Goal: Task Accomplishment & Management: Complete application form

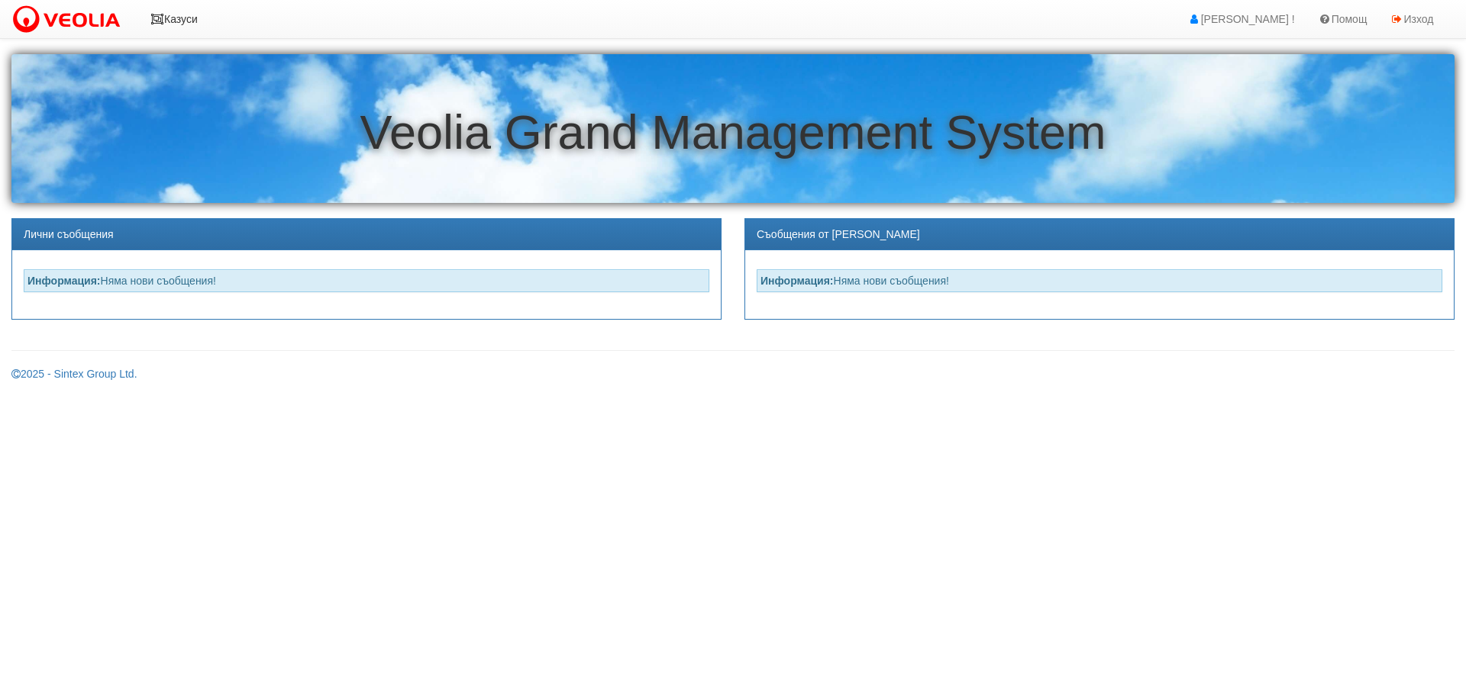
click at [160, 18] on icon at bounding box center [157, 19] width 14 height 11
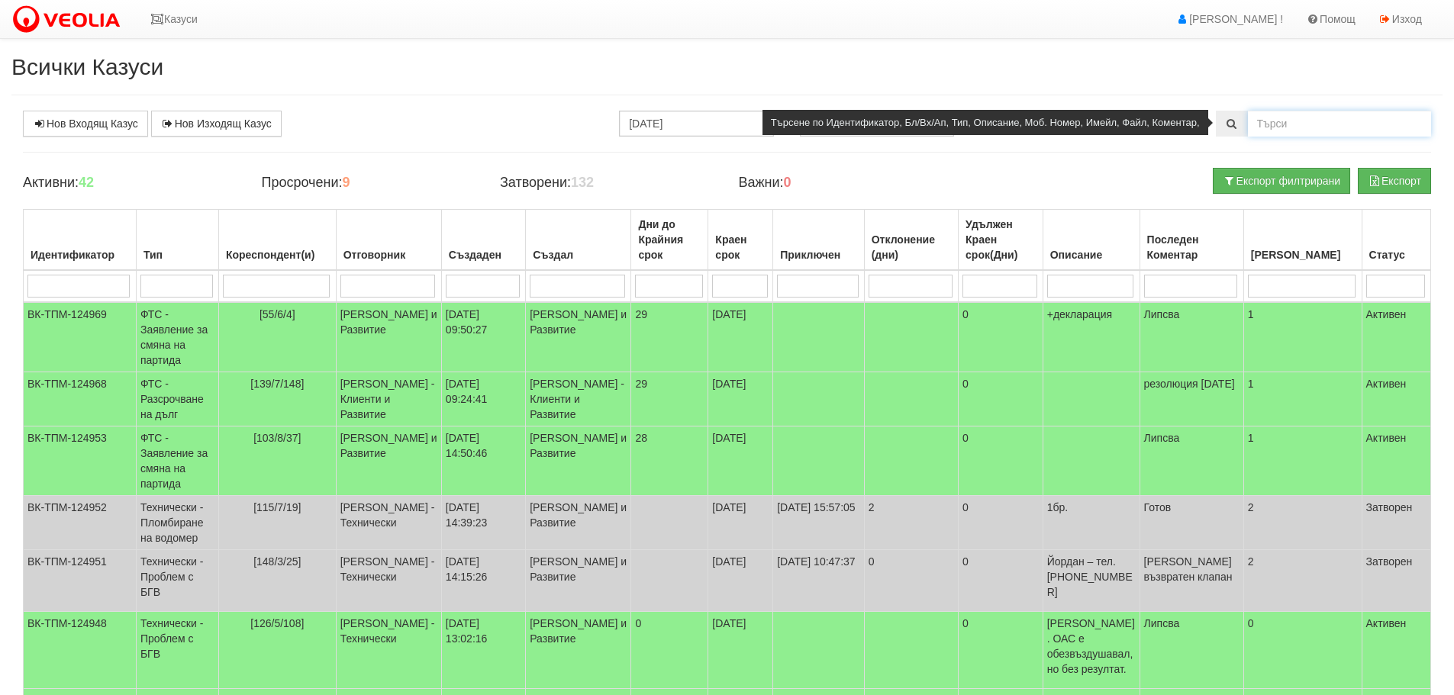
click at [1287, 123] on input "text" at bounding box center [1339, 124] width 183 height 26
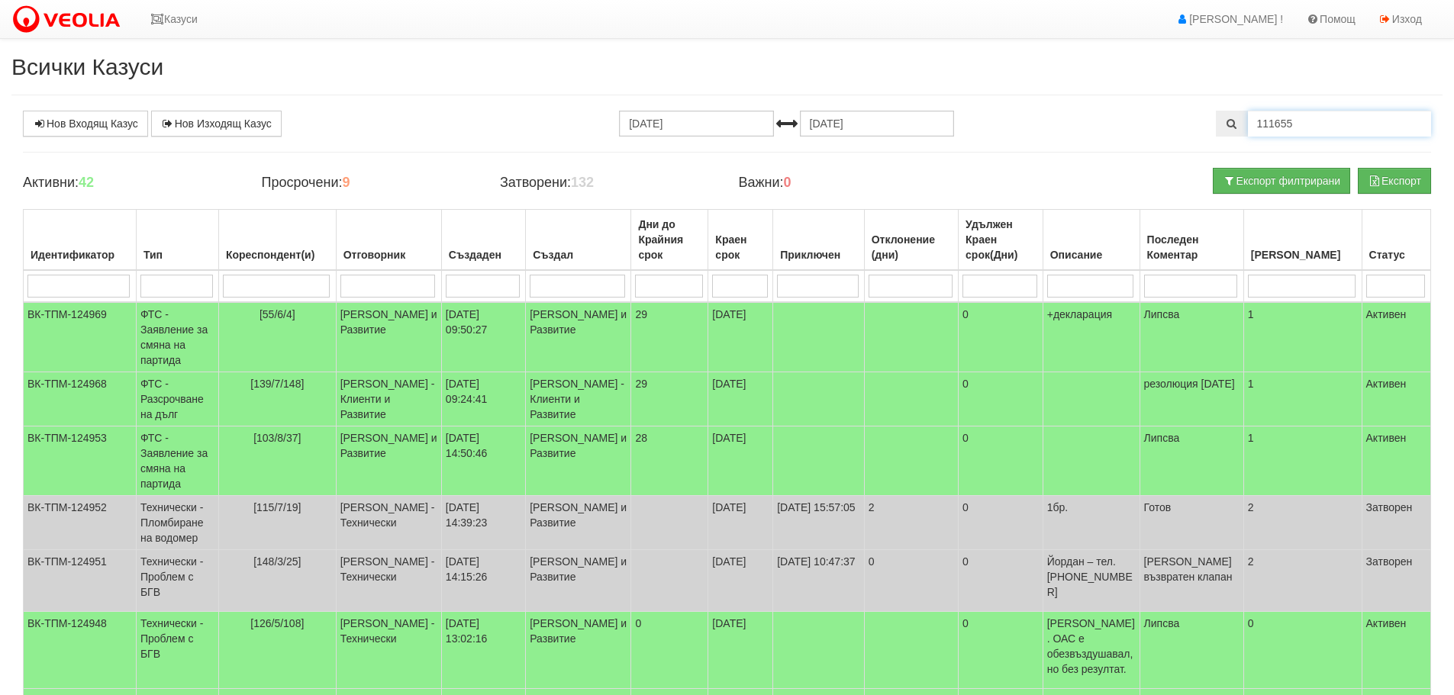
type input "111655"
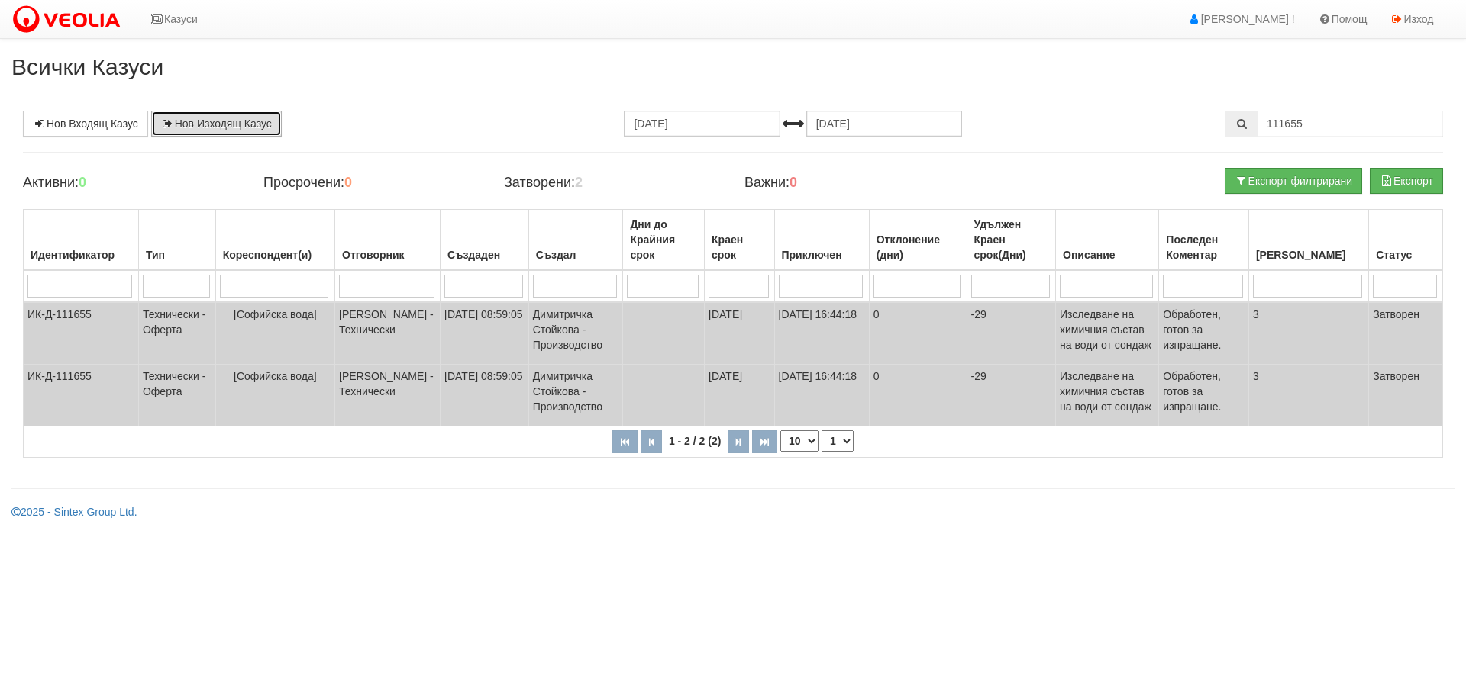
click at [216, 123] on link "Нов Изходящ Казус" at bounding box center [216, 124] width 131 height 26
click at [162, 15] on icon at bounding box center [157, 19] width 14 height 11
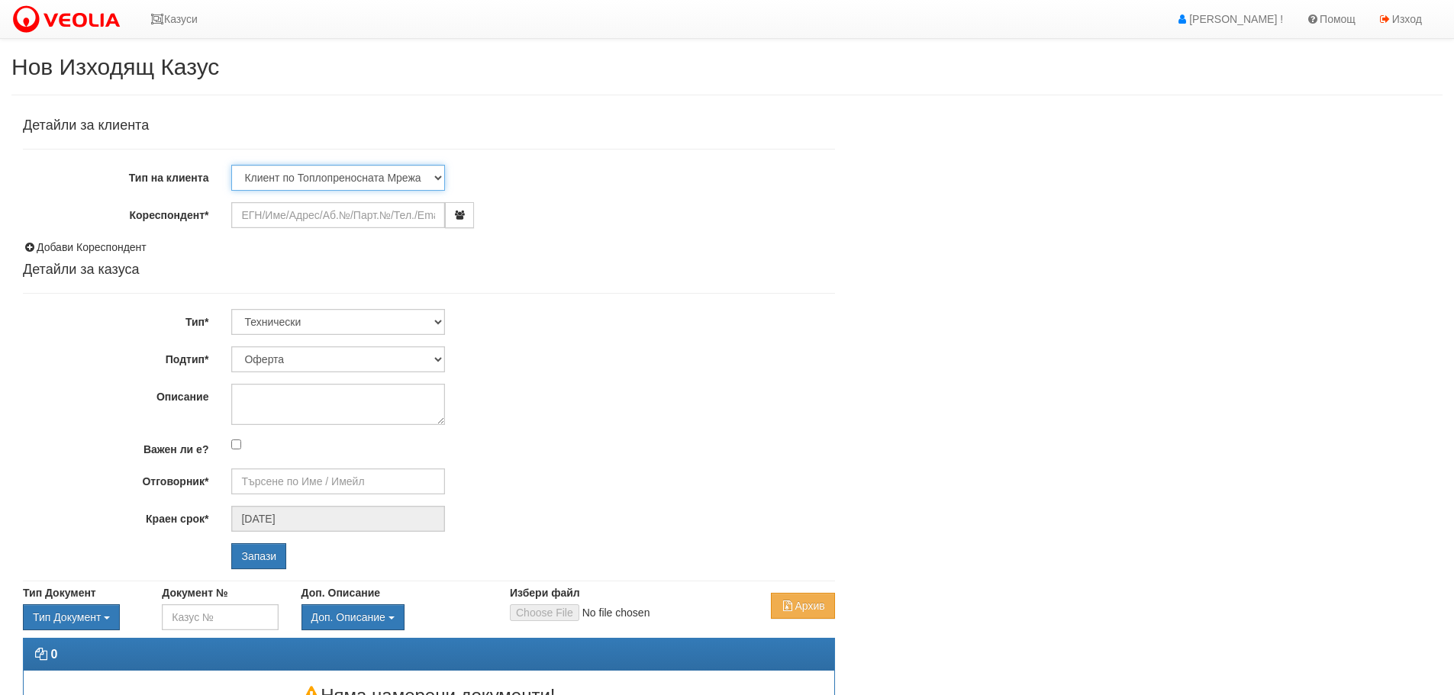
click at [439, 179] on select "Клиент по Топлопреносната Мрежа Институция Партньори Други" at bounding box center [338, 178] width 214 height 26
select select "Partner"
click at [231, 165] on select "Клиент по Топлопреносната Мрежа Институция Партньори Други" at bounding box center [338, 178] width 214 height 26
click at [309, 216] on input "Кореспондент*" at bounding box center [338, 215] width 214 height 26
type input "S"
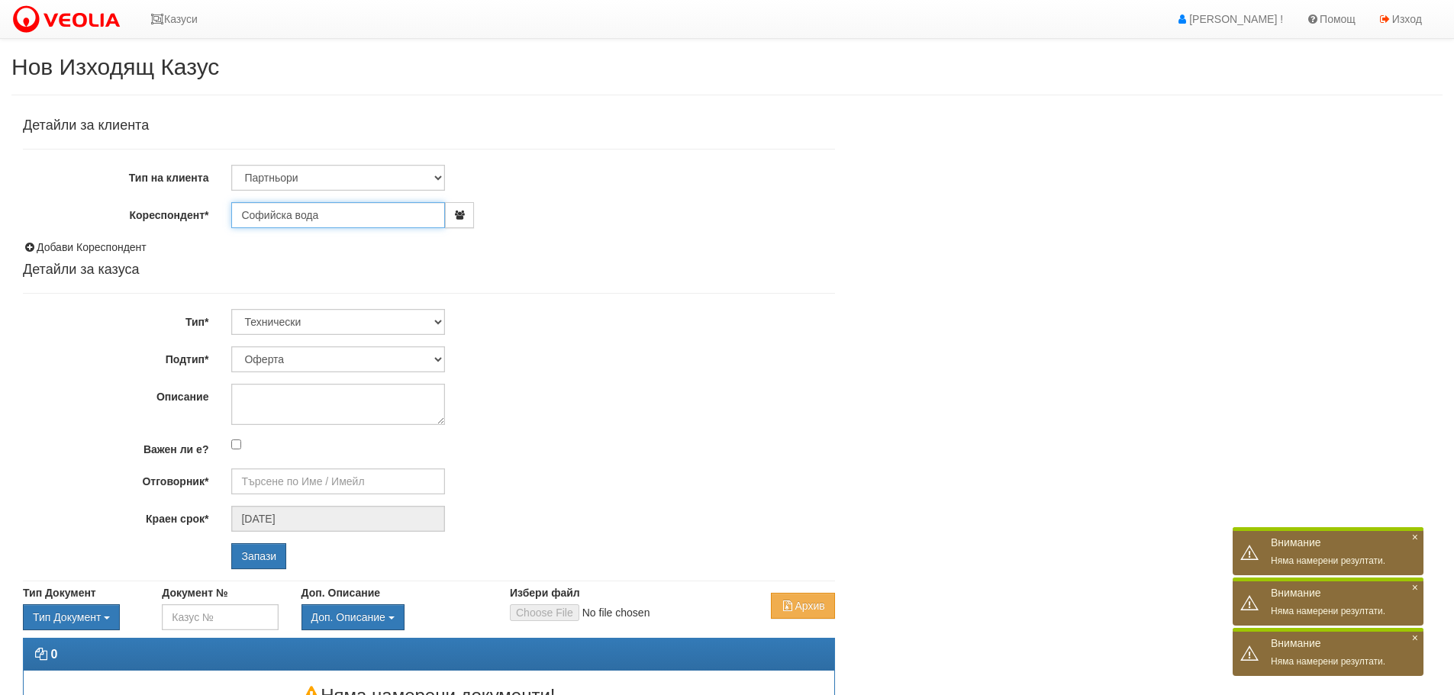
type input "Софийска вода"
drag, startPoint x: 348, startPoint y: 164, endPoint x: 356, endPoint y: 169, distance: 8.9
click at [350, 165] on select "Клиент по Топлопреносната Мрежа Институция Партньори Други" at bounding box center [338, 178] width 214 height 26
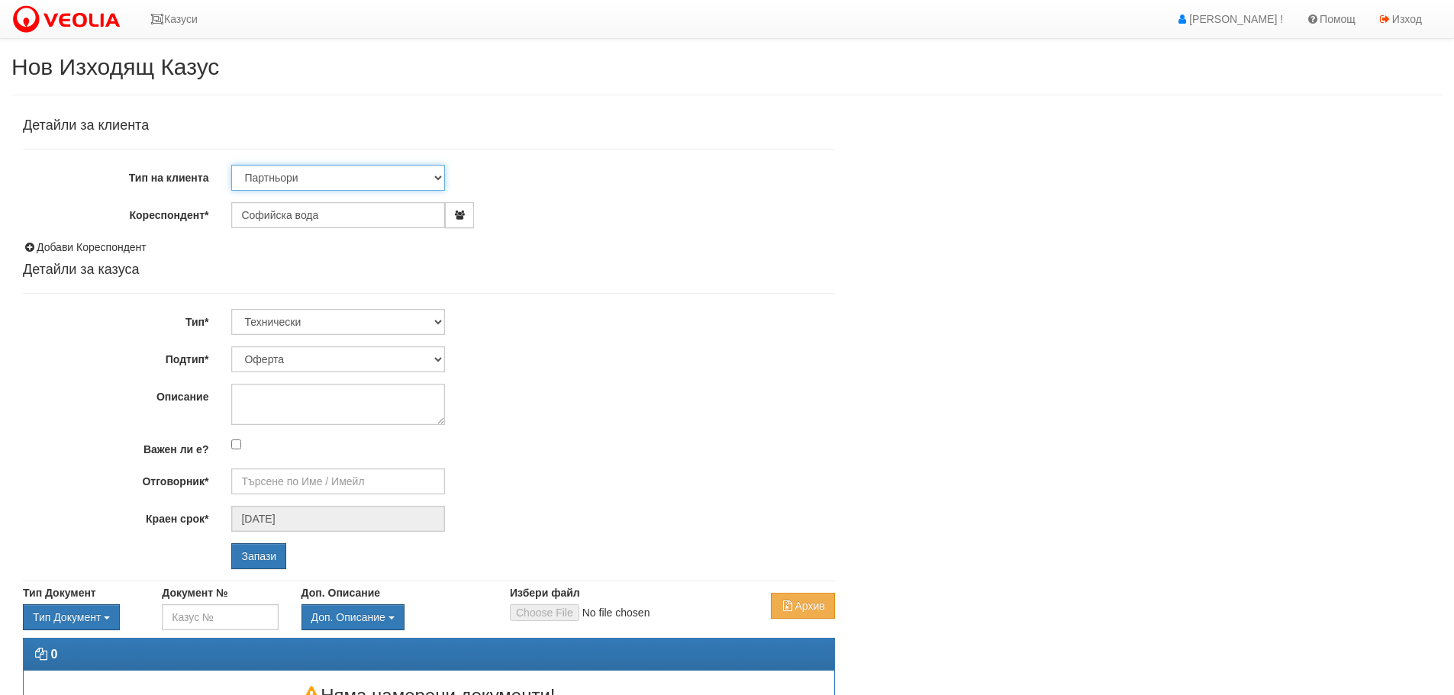
select select "Other"
click at [231, 165] on select "Клиент по Топлопреносната Мрежа Институция Партньори Други" at bounding box center [338, 178] width 214 height 26
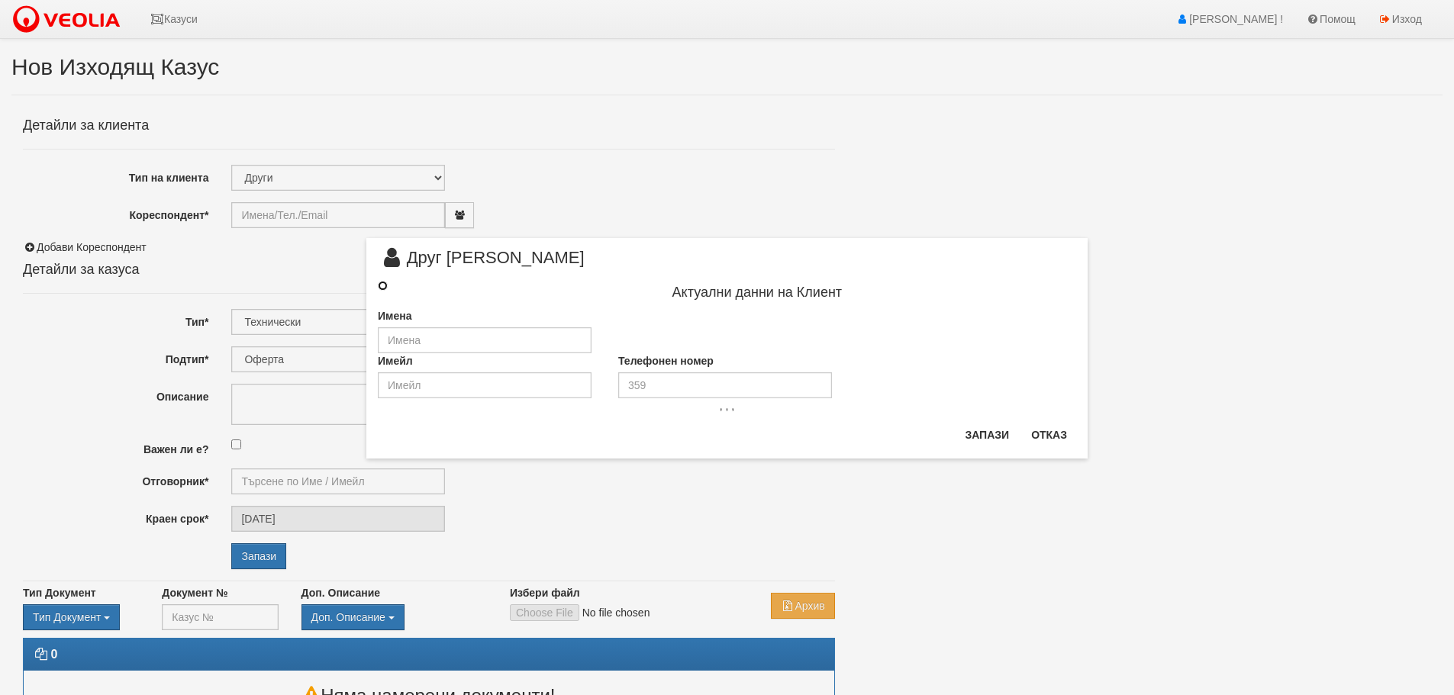
click at [382, 284] on input "radio" at bounding box center [383, 286] width 10 height 10
radio input "true"
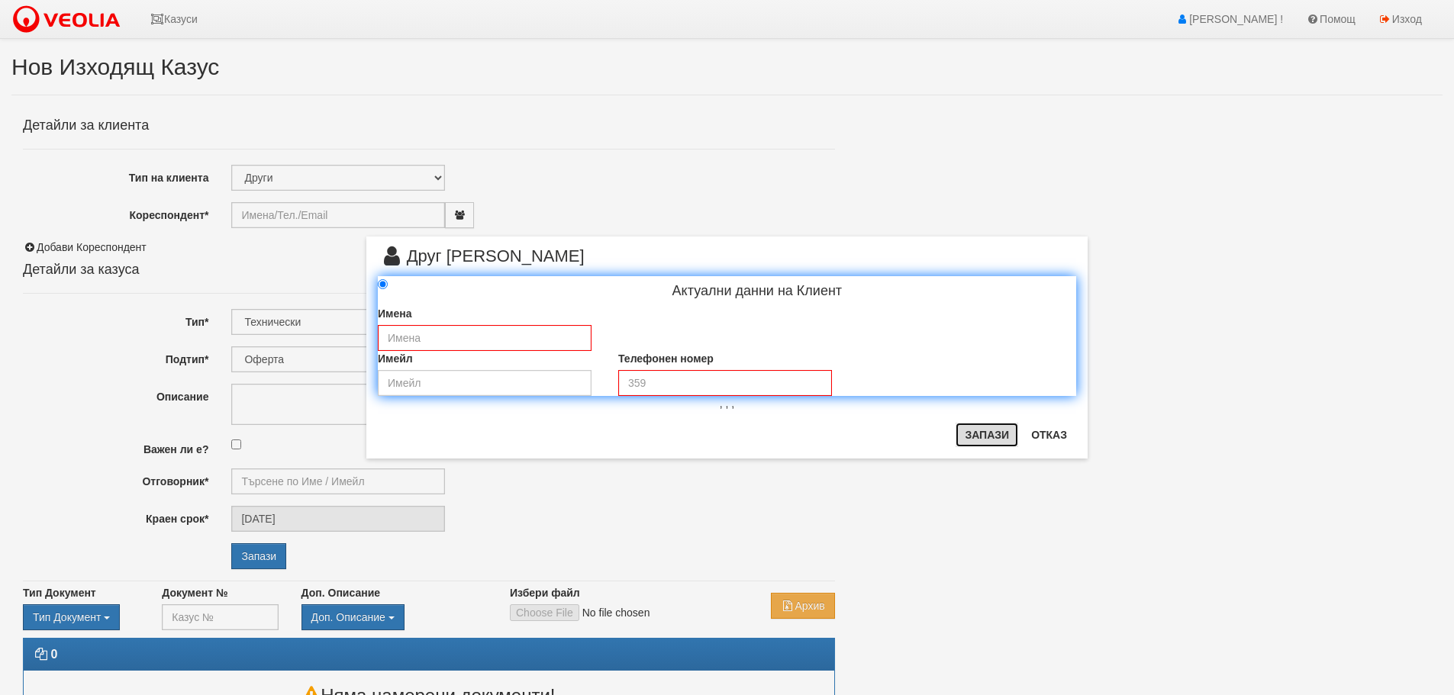
click at [999, 437] on button "Запази" at bounding box center [987, 435] width 63 height 24
drag, startPoint x: 1197, startPoint y: 279, endPoint x: 1005, endPoint y: 325, distance: 197.2
click at [1195, 279] on div "× Друг Клиент Актуални данни на Клиент Имена Имейл Телефонен номер , , , Запази…" at bounding box center [727, 347] width 1454 height 695
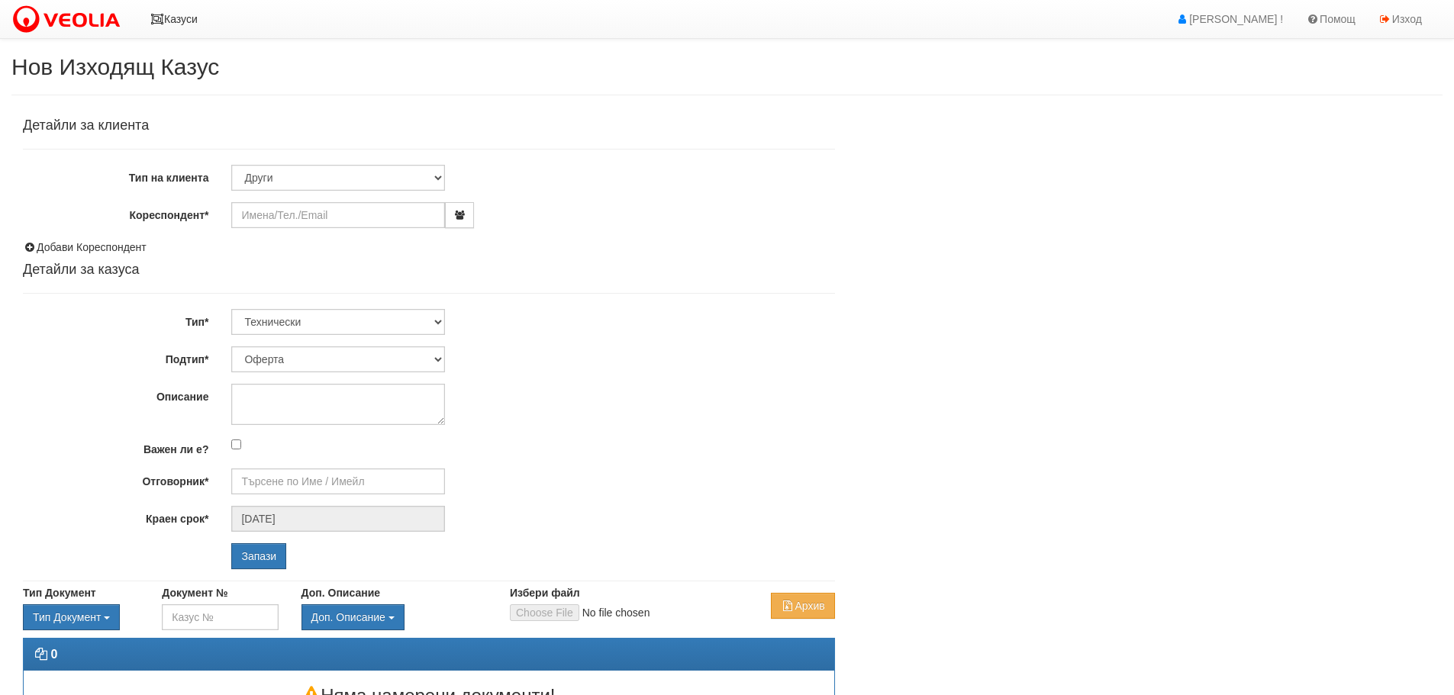
click at [155, 15] on icon at bounding box center [157, 19] width 14 height 11
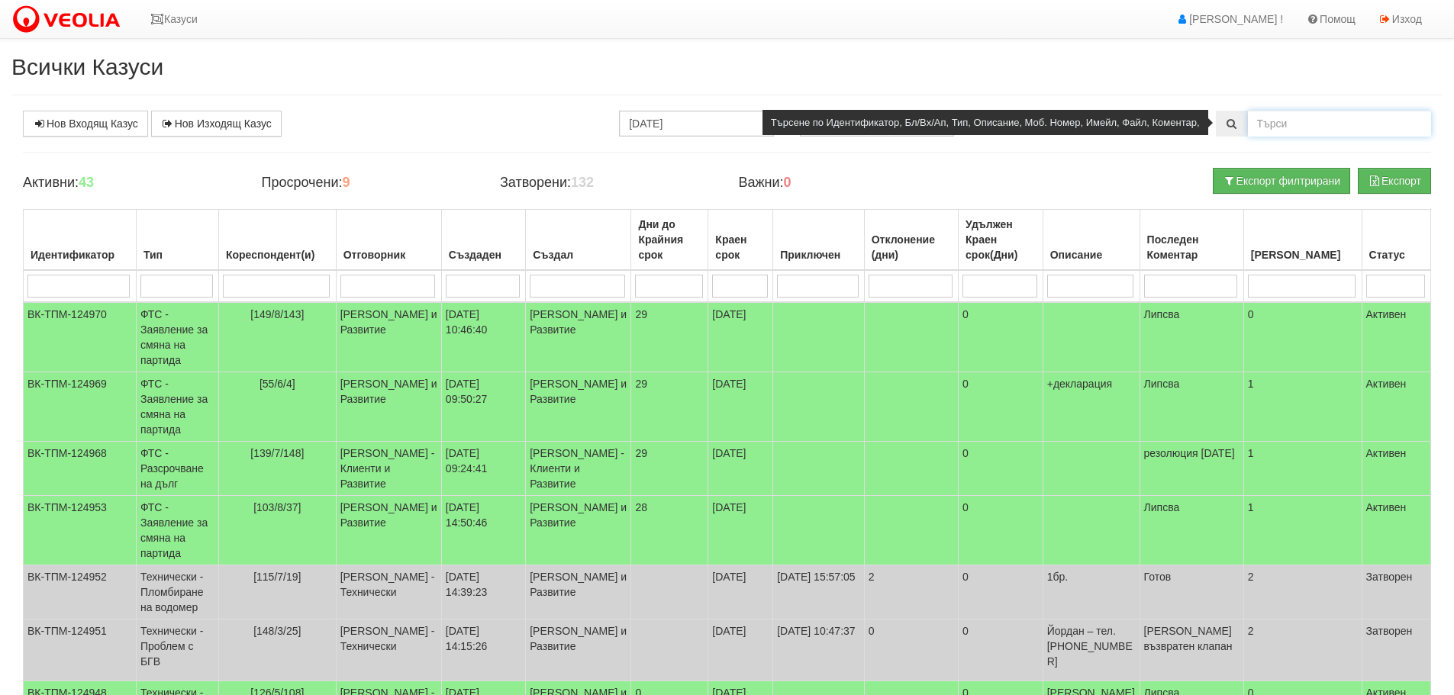
click at [1275, 119] on input "text" at bounding box center [1339, 124] width 183 height 26
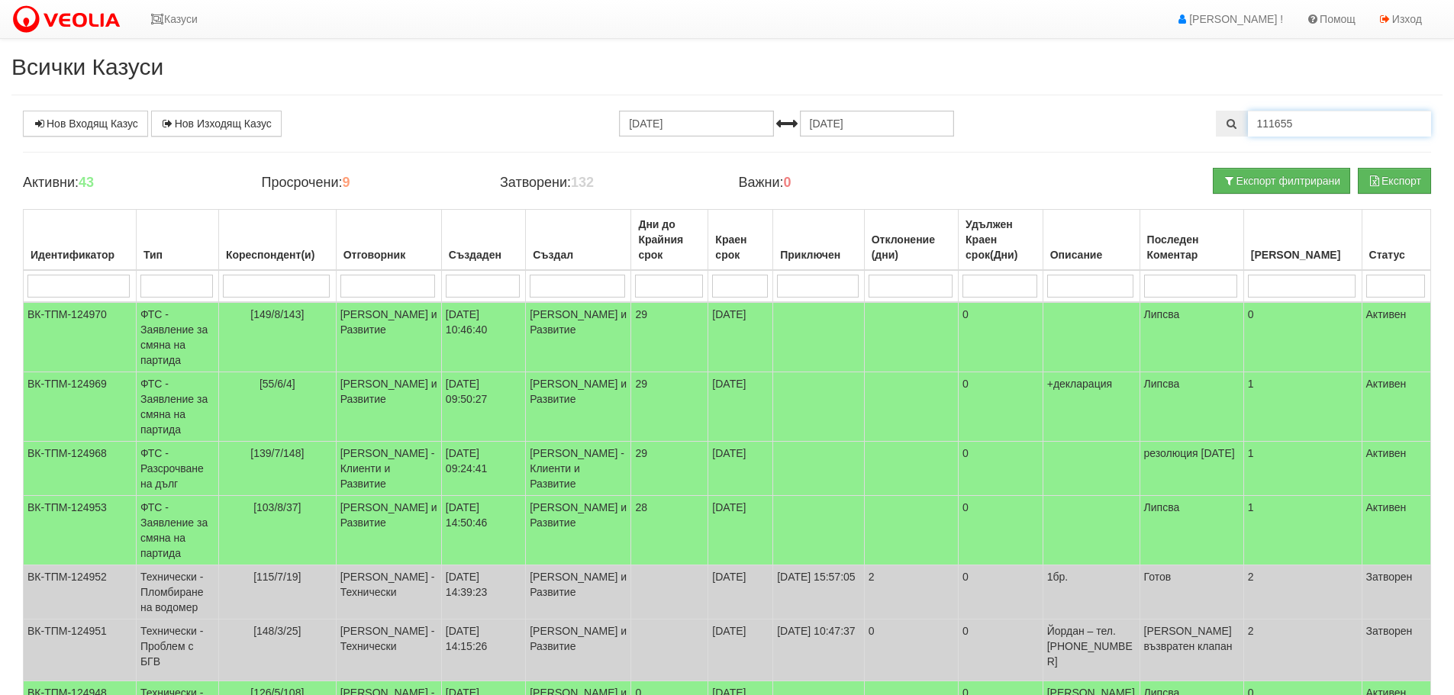
type input "111655"
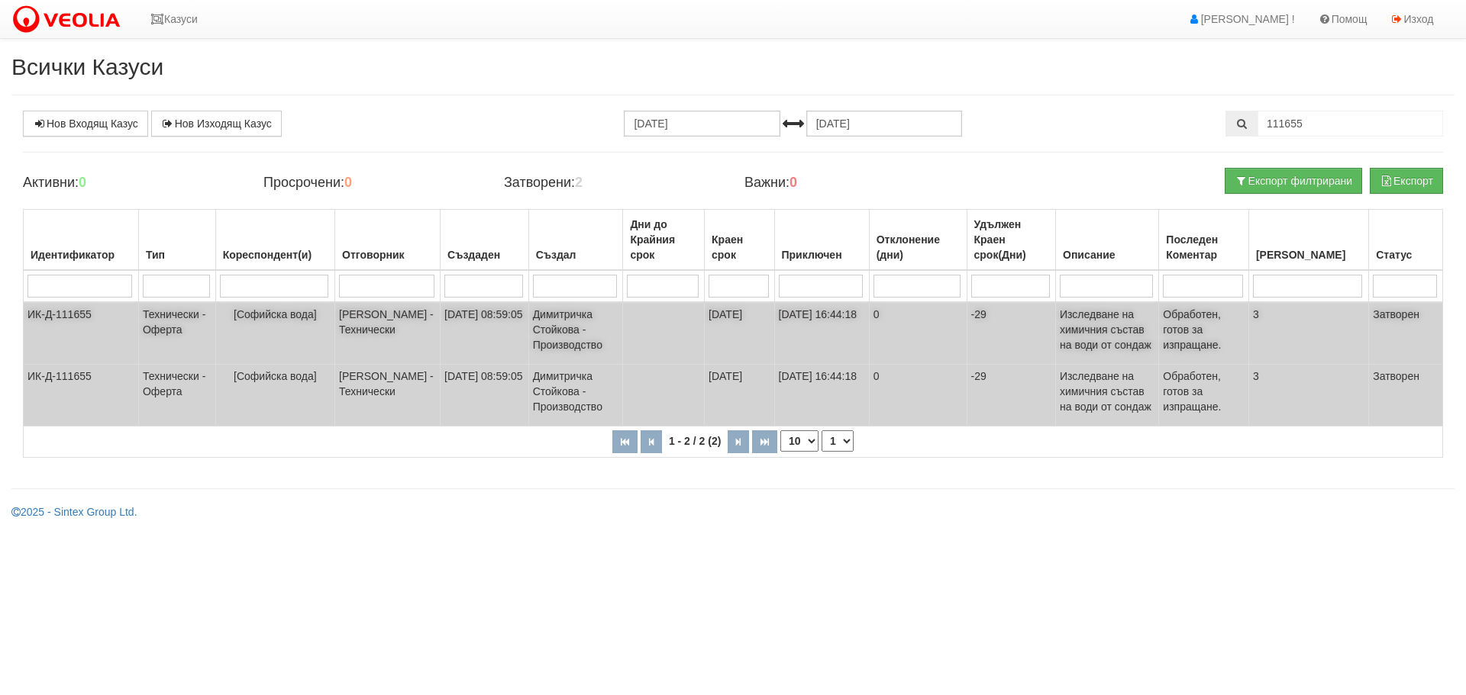
click at [173, 313] on td "Технически - Оферта" at bounding box center [176, 333] width 77 height 63
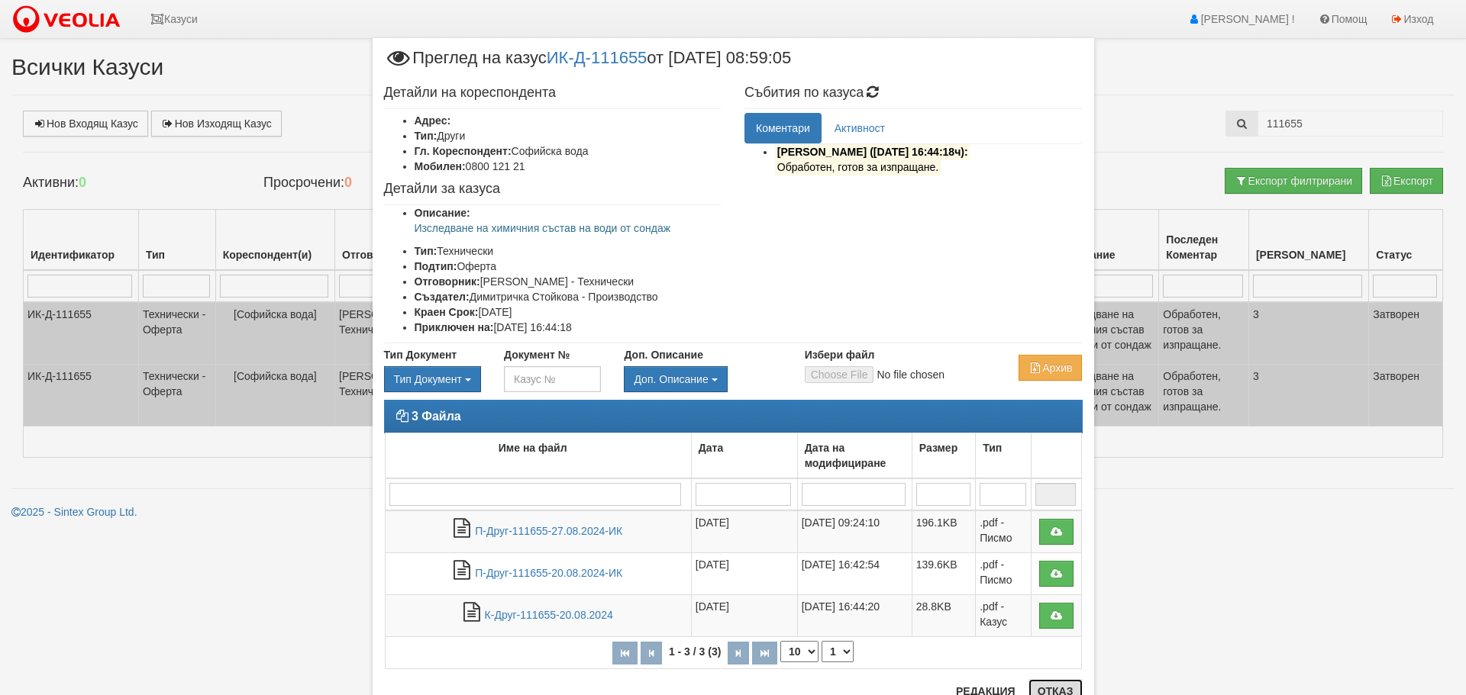
click at [1067, 686] on button "Отказ" at bounding box center [1055, 691] width 54 height 24
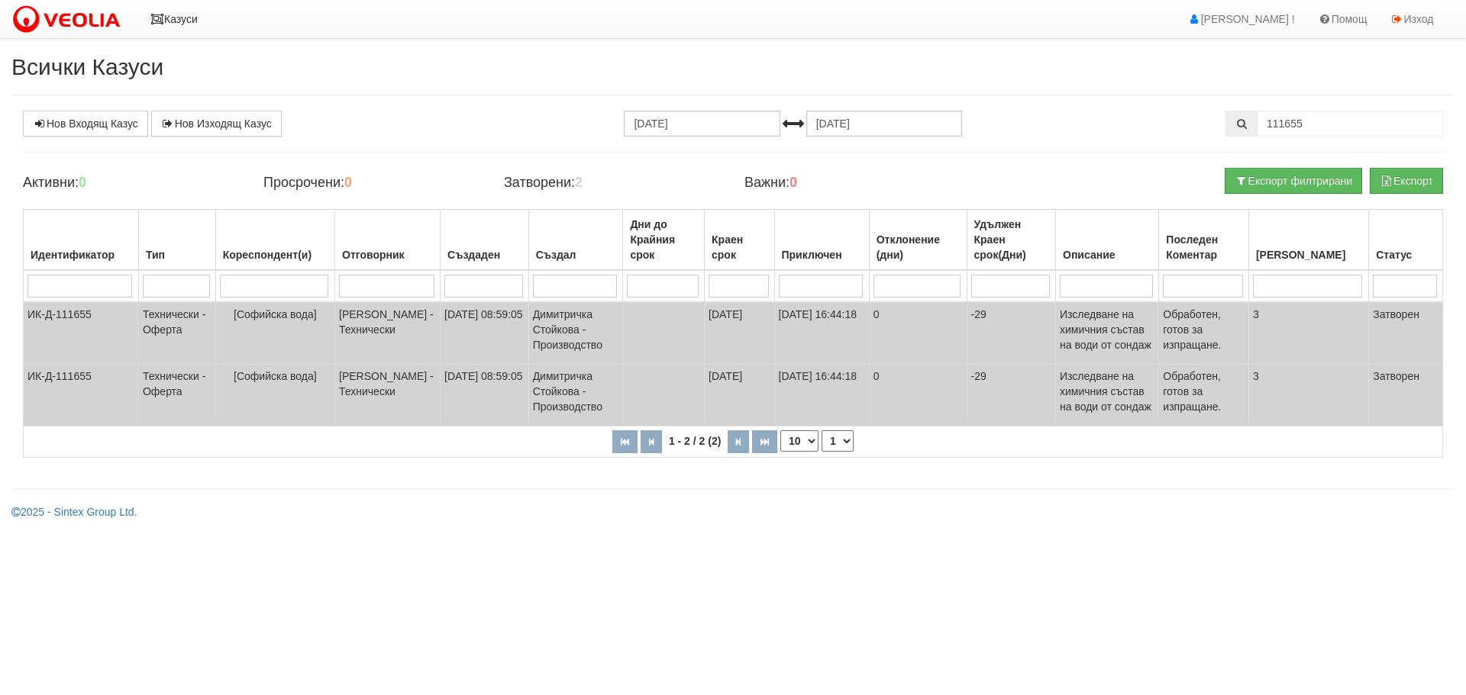
click at [157, 18] on icon at bounding box center [157, 19] width 14 height 11
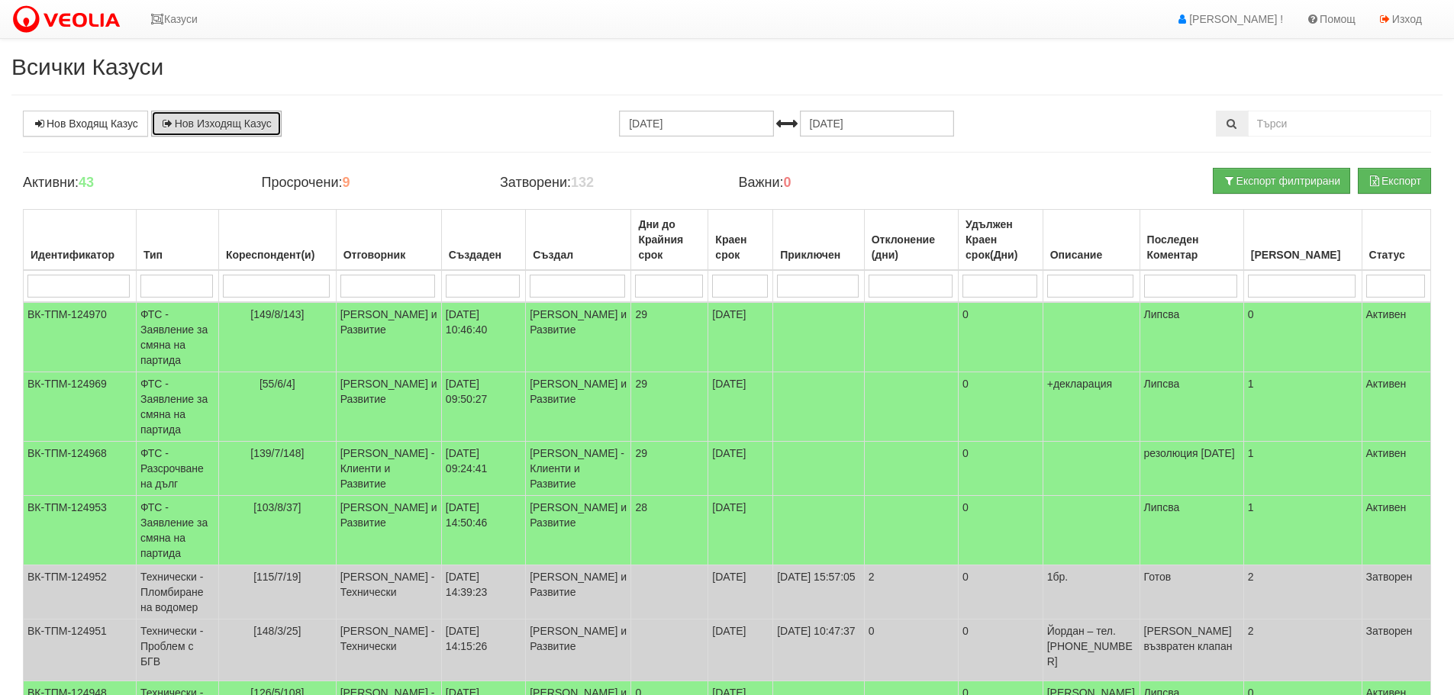
click at [268, 122] on link "Нов Изходящ Казус" at bounding box center [216, 124] width 131 height 26
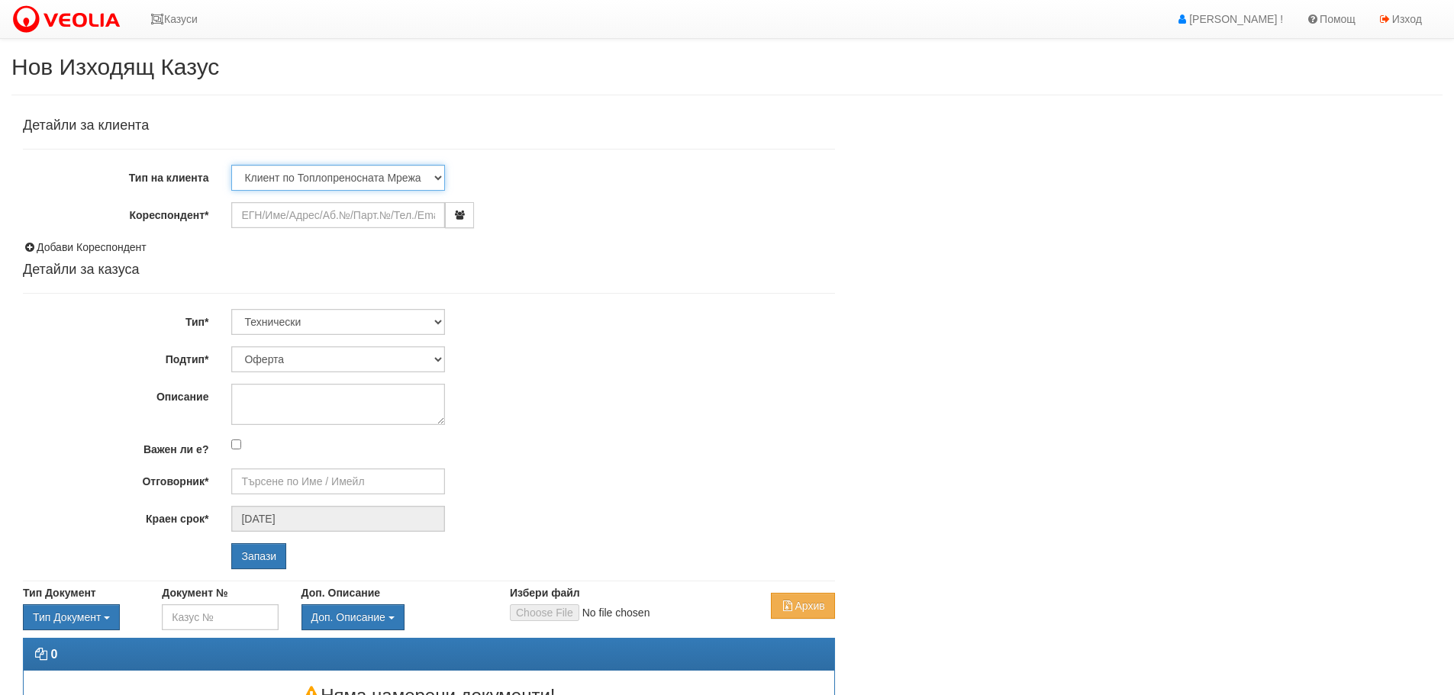
click at [437, 176] on select "Клиент по Топлопреносната Мрежа Институция Партньори Други" at bounding box center [338, 178] width 214 height 26
select select "Other"
click at [231, 165] on select "Клиент по Топлопреносната Мрежа Институция Партньори Други" at bounding box center [338, 178] width 214 height 26
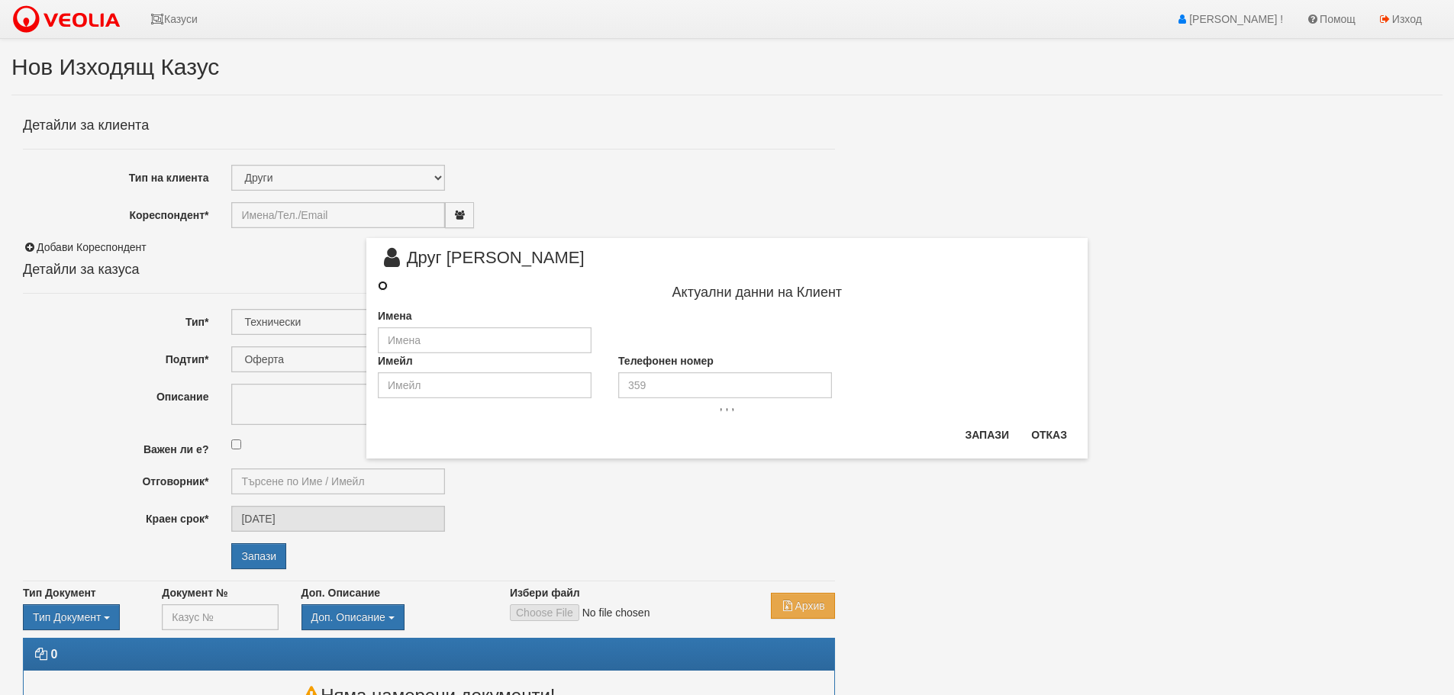
click at [380, 286] on input "radio" at bounding box center [383, 286] width 10 height 10
radio input "true"
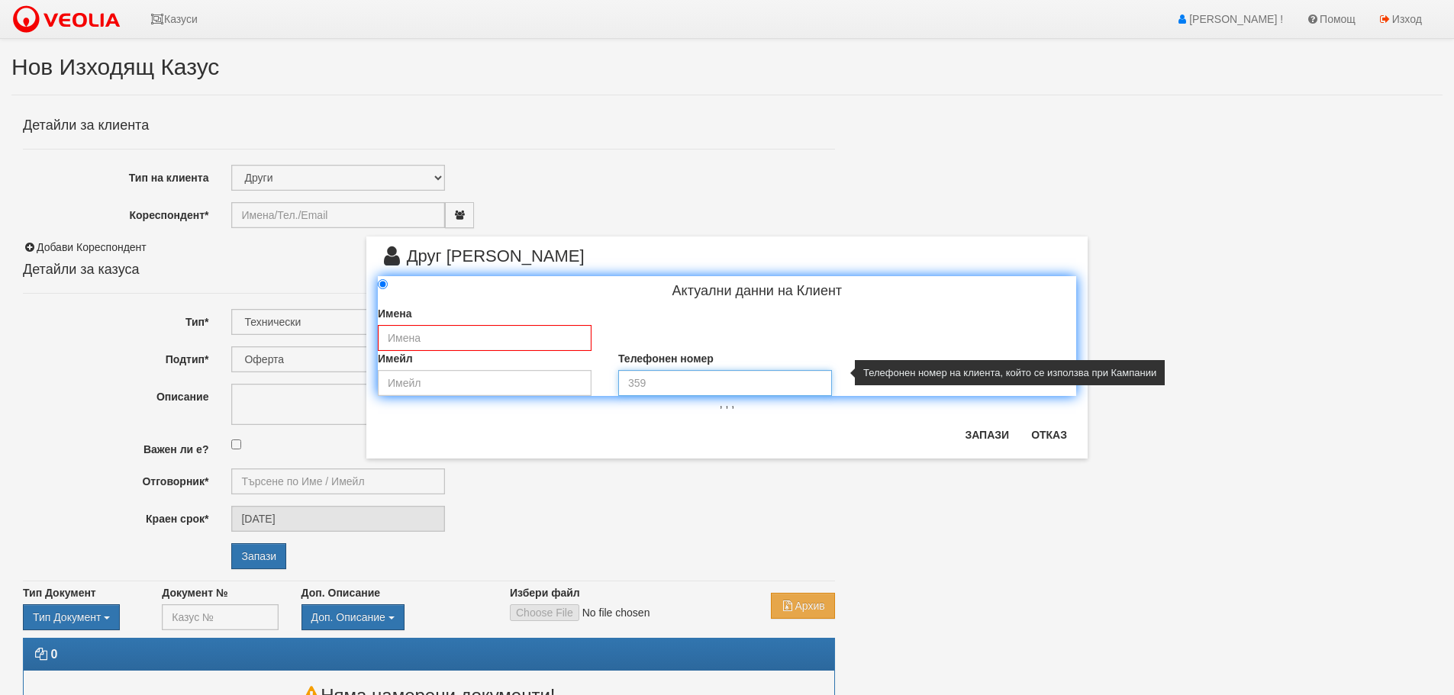
click at [712, 387] on input "tel" at bounding box center [725, 383] width 214 height 26
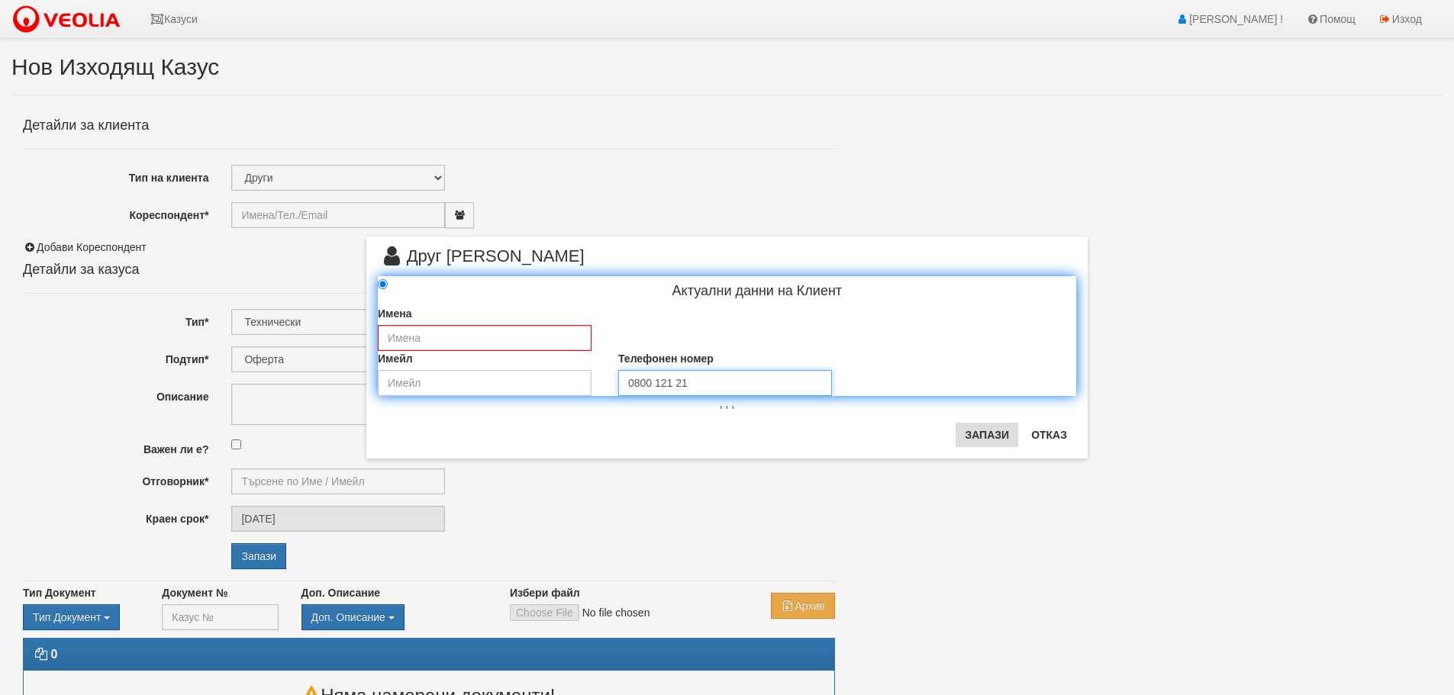
type input "0800 121 21"
click at [979, 432] on button "Запази" at bounding box center [987, 435] width 63 height 24
click at [486, 337] on input "text" at bounding box center [485, 338] width 214 height 26
type input "Софийска вода"
click at [991, 431] on button "Запази" at bounding box center [987, 435] width 63 height 24
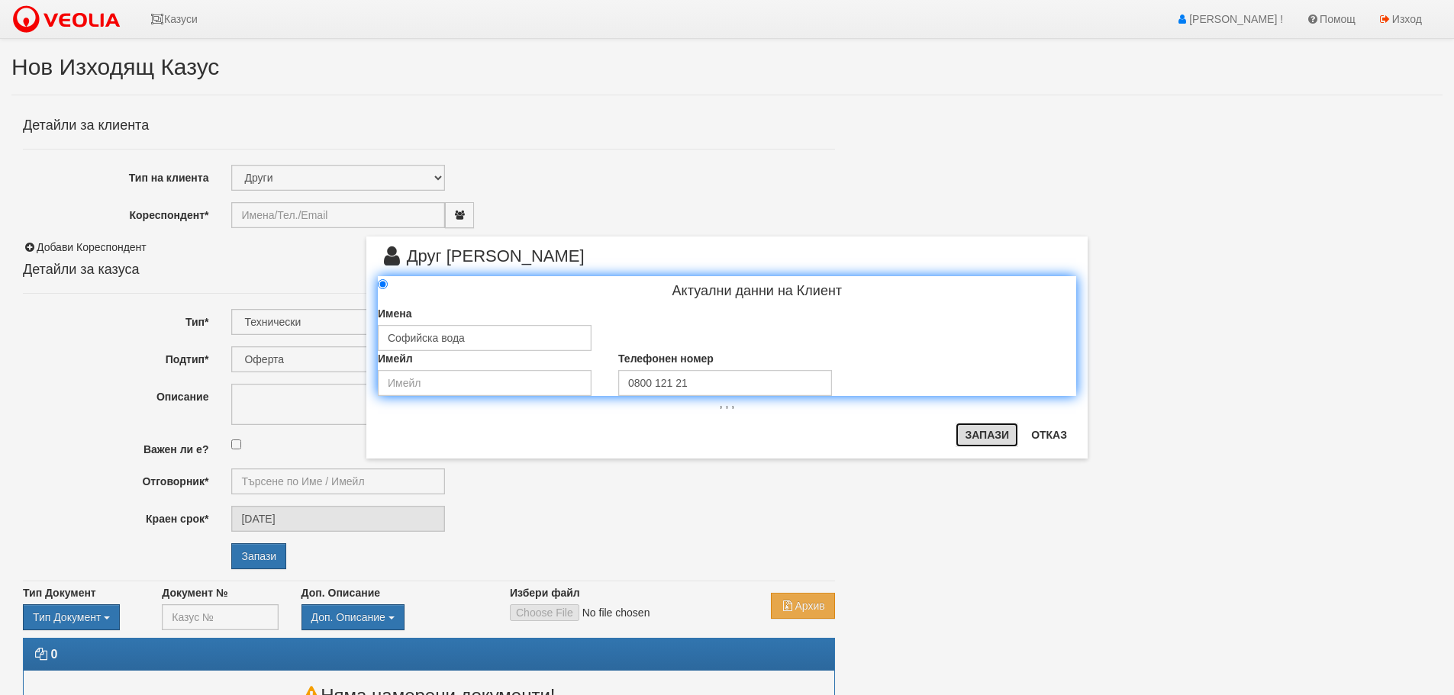
type input "Софийска вода"
radio input "true"
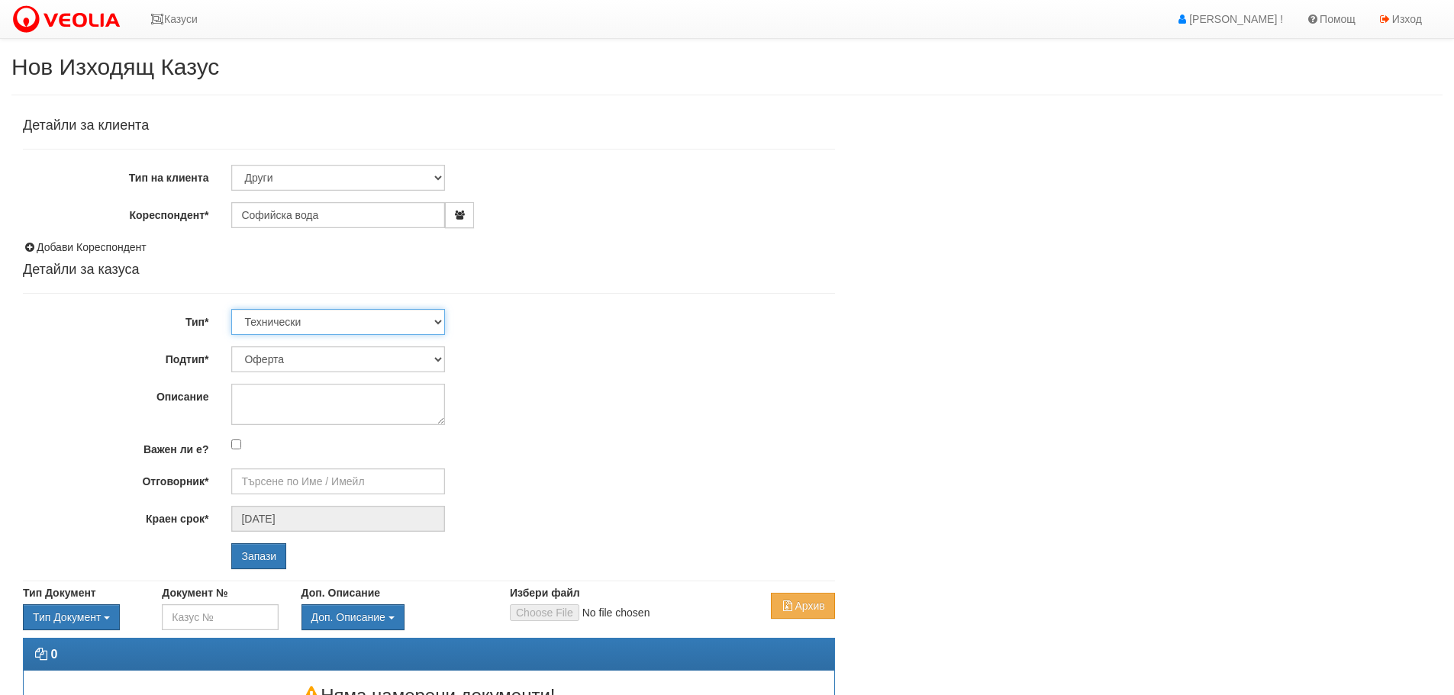
click at [438, 317] on select "Технически ФТС Търговски Административен Производствен Експлоатационен Финансов…" at bounding box center [338, 322] width 214 height 26
click at [796, 268] on h4 "Детайли за казуса" at bounding box center [429, 270] width 812 height 15
click at [437, 321] on select "Технически ФТС Търговски Административен Производствен Експлоатационен Финансов…" at bounding box center [338, 322] width 214 height 26
select select "5"
click at [231, 309] on select "Технически ФТС Търговски Административен Производствен Експлоатационен Финансов…" at bounding box center [338, 322] width 214 height 26
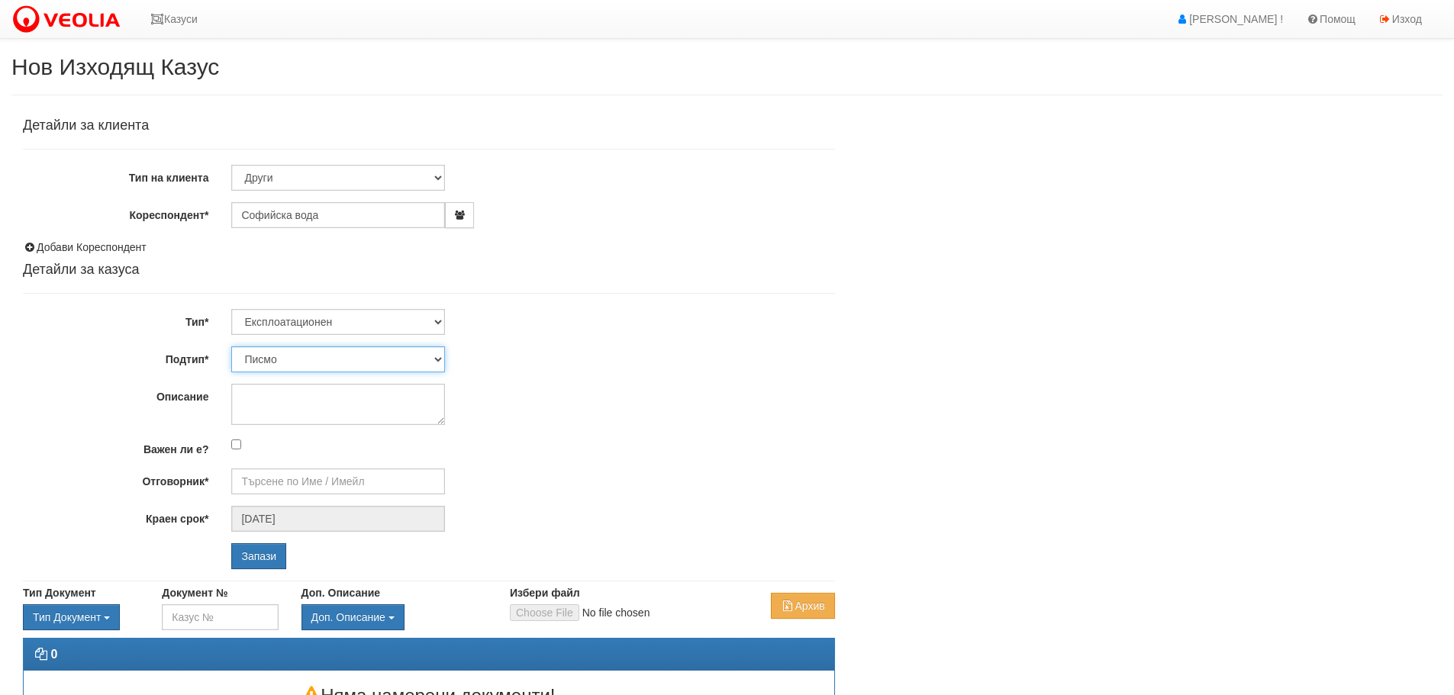
click at [341, 359] on select "Писмо Тръжна документация Други" at bounding box center [338, 360] width 214 height 26
click at [502, 378] on div "Детайли за клиента Тип на клиента Клиент по Топлопреносната Мрежа Институция Па…" at bounding box center [429, 343] width 812 height 451
click at [309, 406] on textarea "Описание" at bounding box center [338, 404] width 214 height 41
type textarea "Изследване на химичния състав на води от сондаж"
click at [311, 481] on input "Отговорник*" at bounding box center [338, 482] width 214 height 26
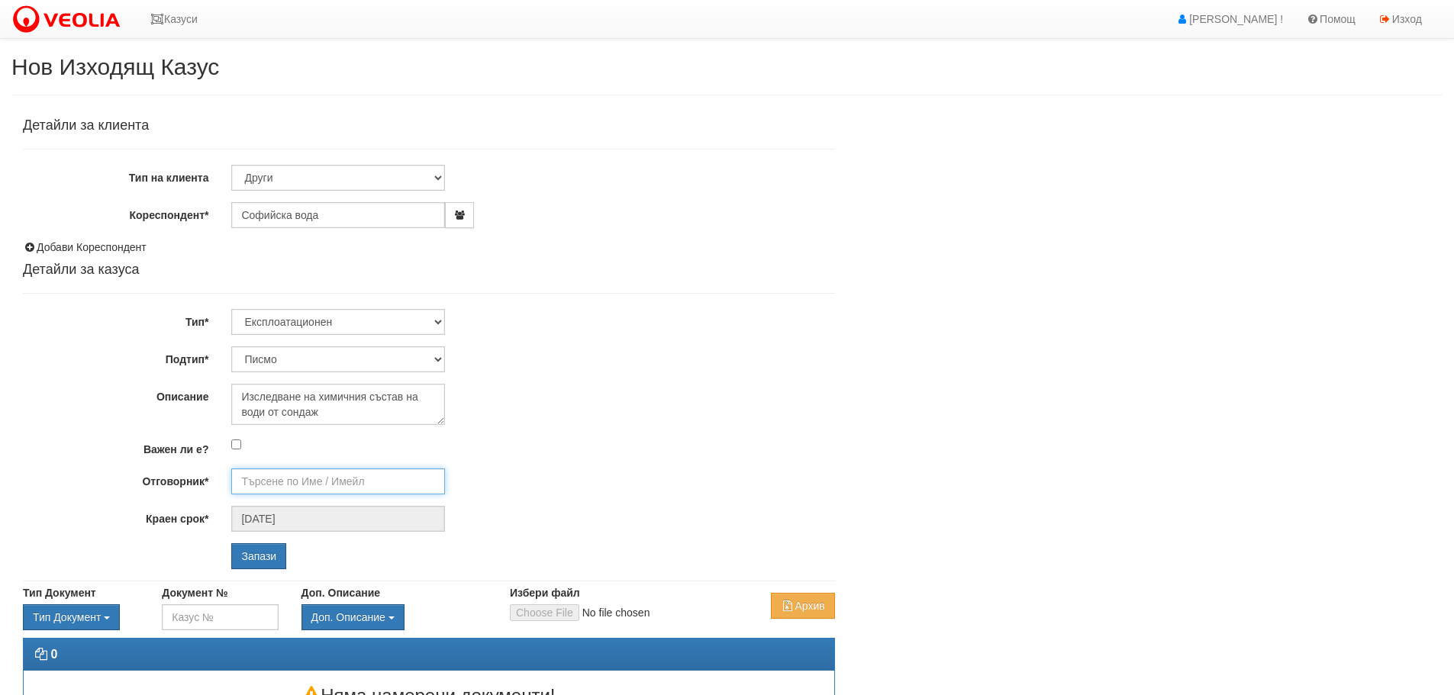
scroll to position [93, 0]
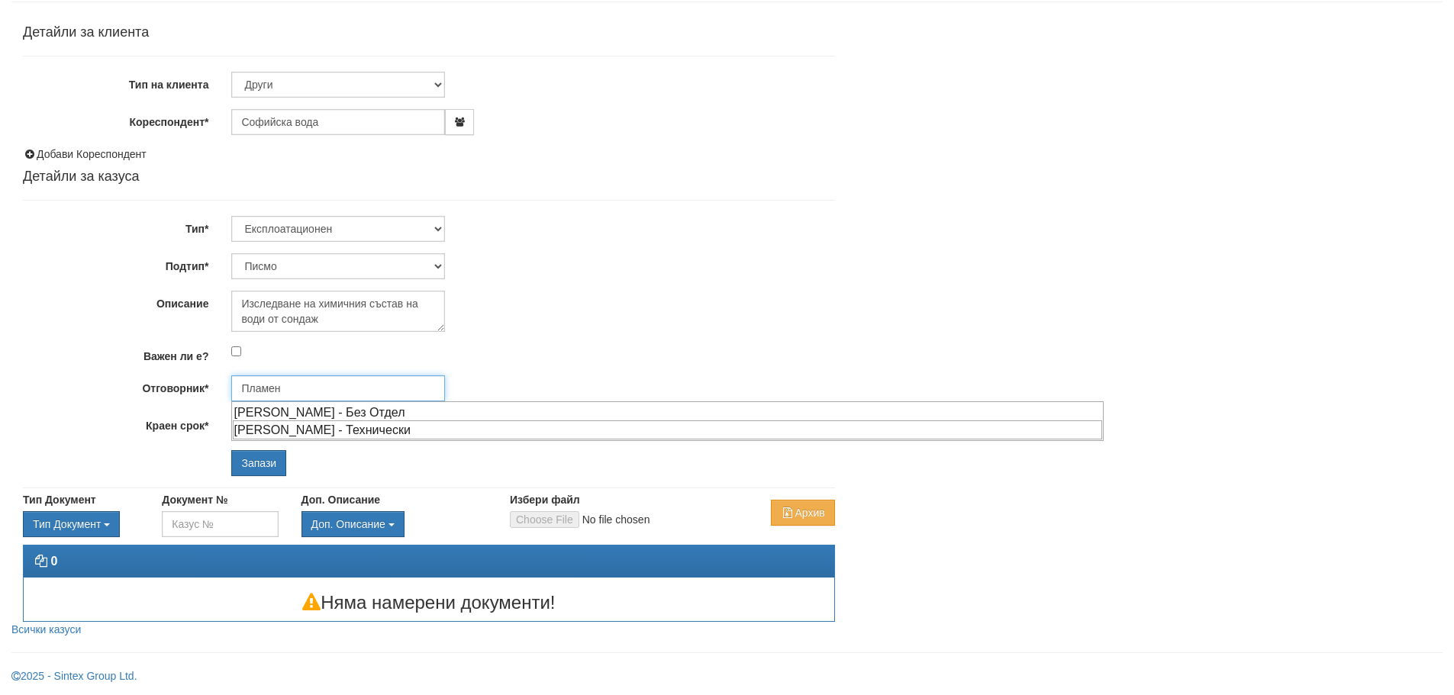
click at [306, 432] on div "[PERSON_NAME] - Технически" at bounding box center [667, 430] width 869 height 19
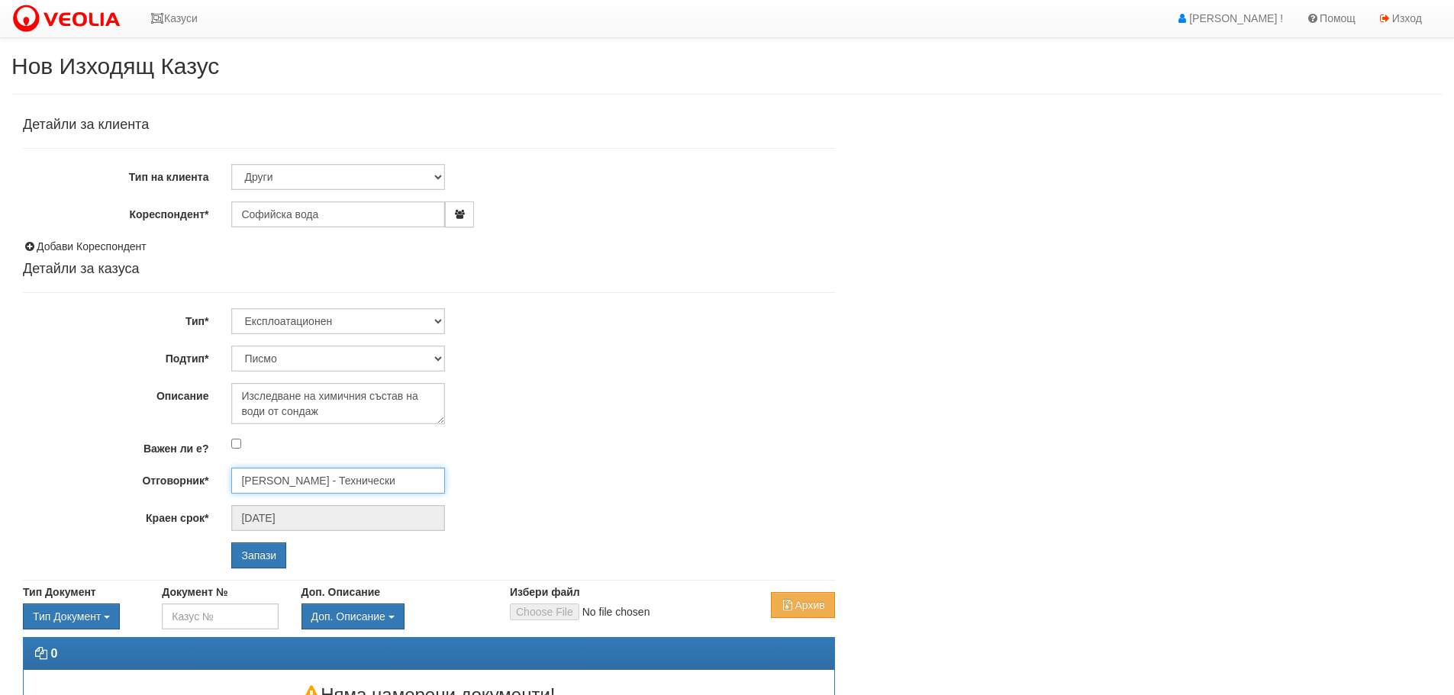
scroll to position [0, 0]
type input "[PERSON_NAME] - Технически"
click at [153, 16] on icon at bounding box center [157, 19] width 14 height 11
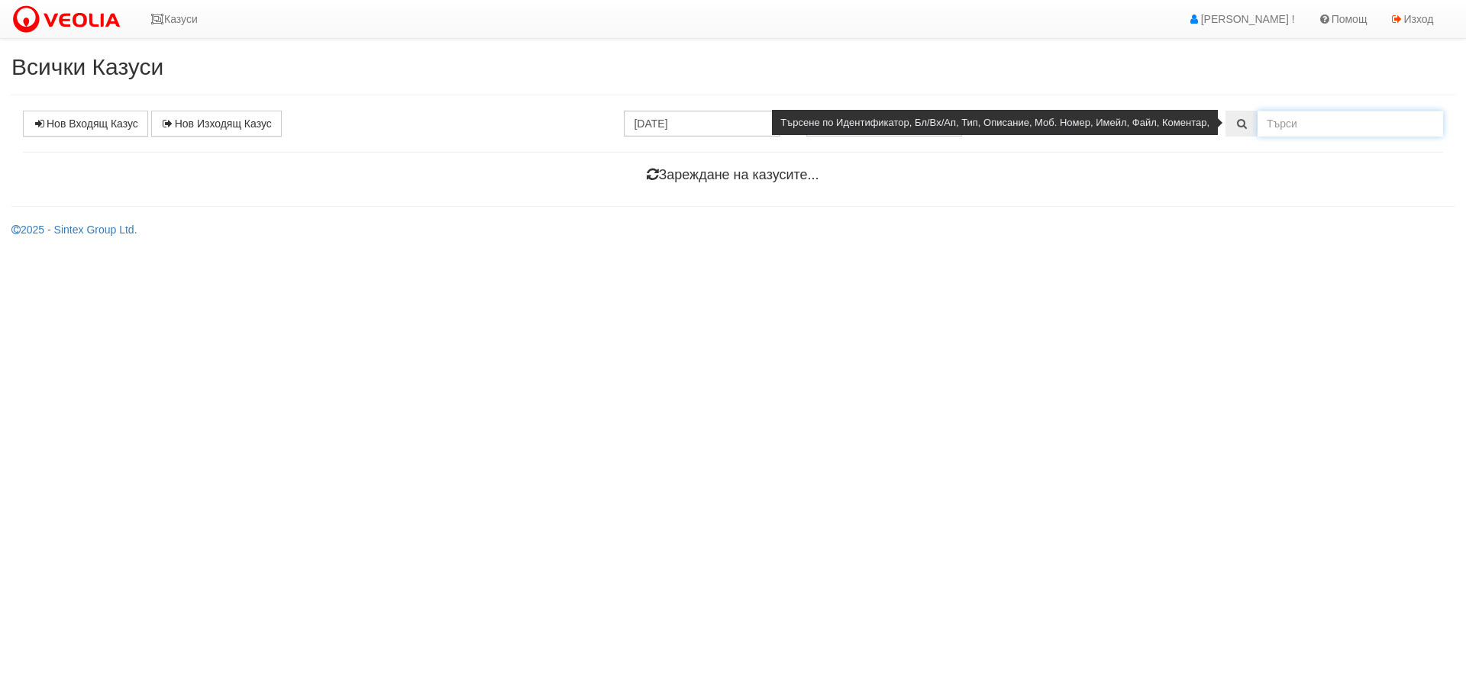
click at [1289, 115] on input "text" at bounding box center [1349, 124] width 185 height 26
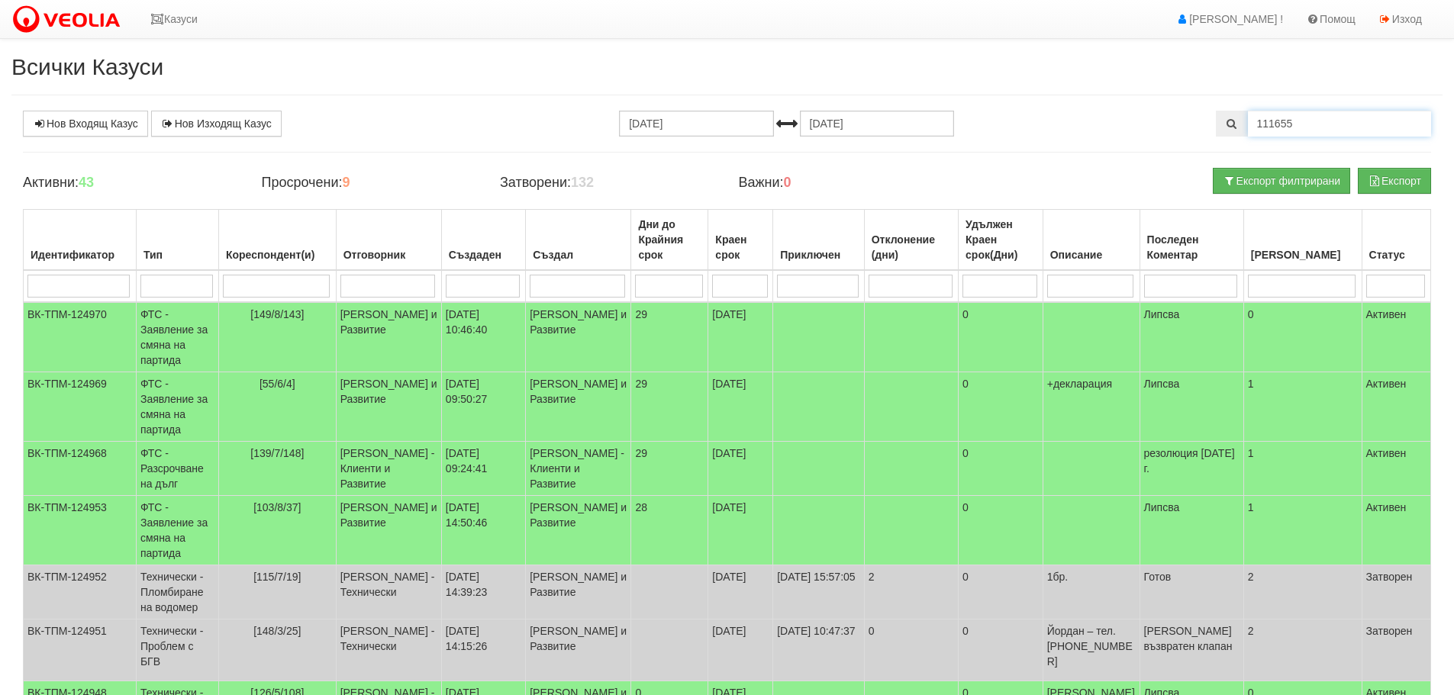
type input "111655"
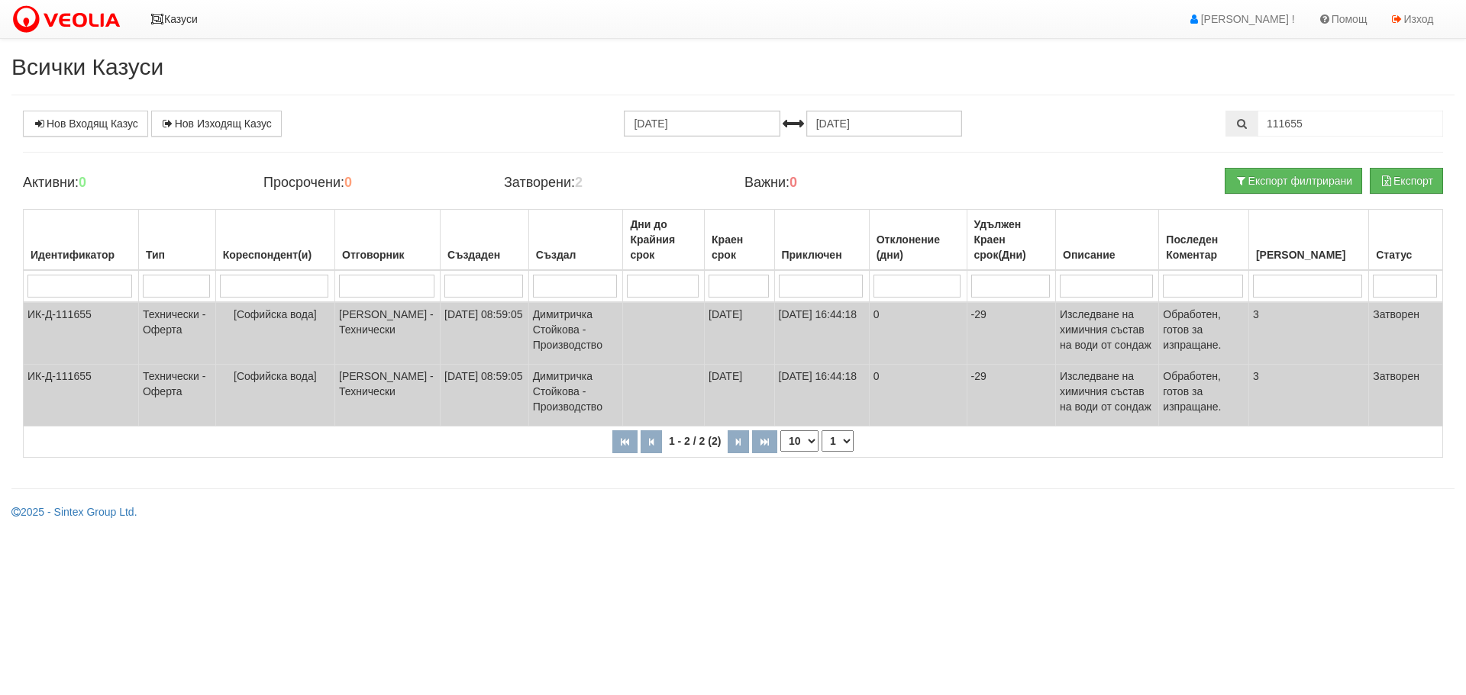
click at [161, 15] on icon at bounding box center [157, 19] width 14 height 11
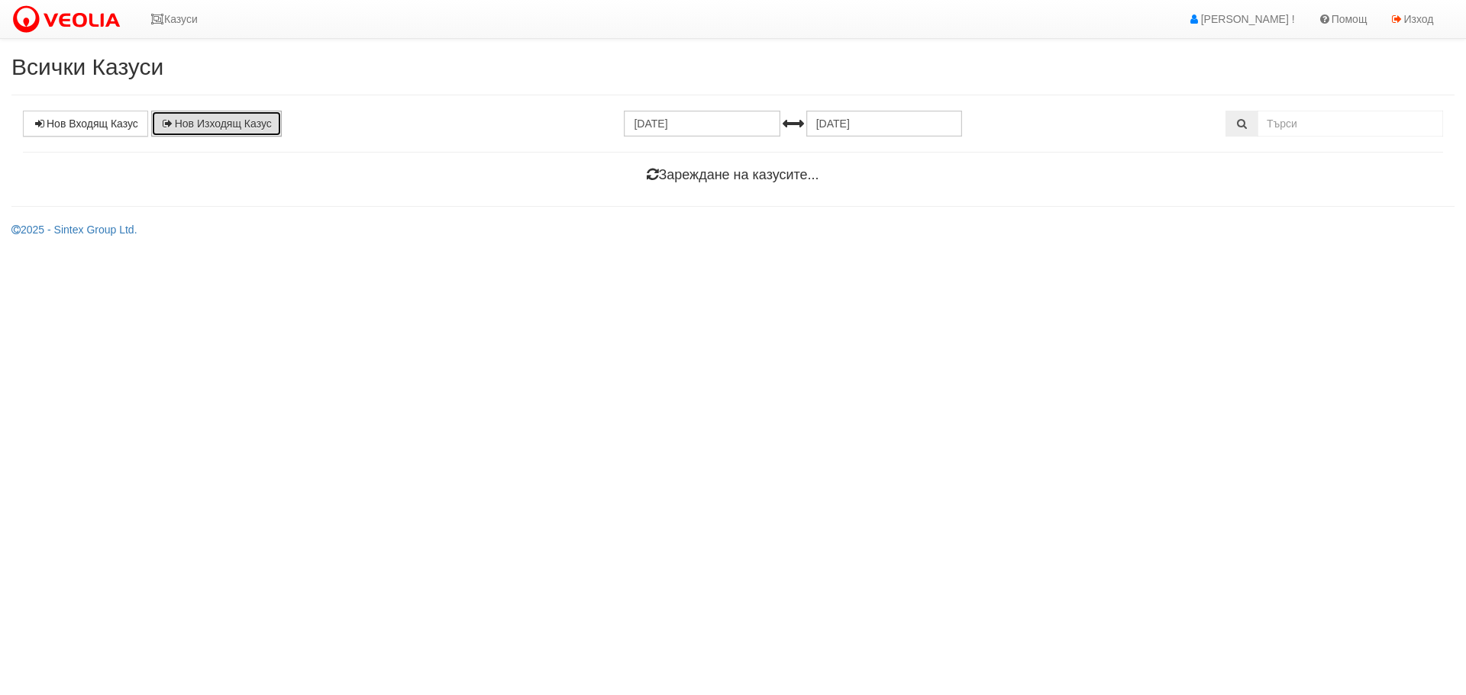
click at [215, 118] on link "Нов Изходящ Казус" at bounding box center [216, 124] width 131 height 26
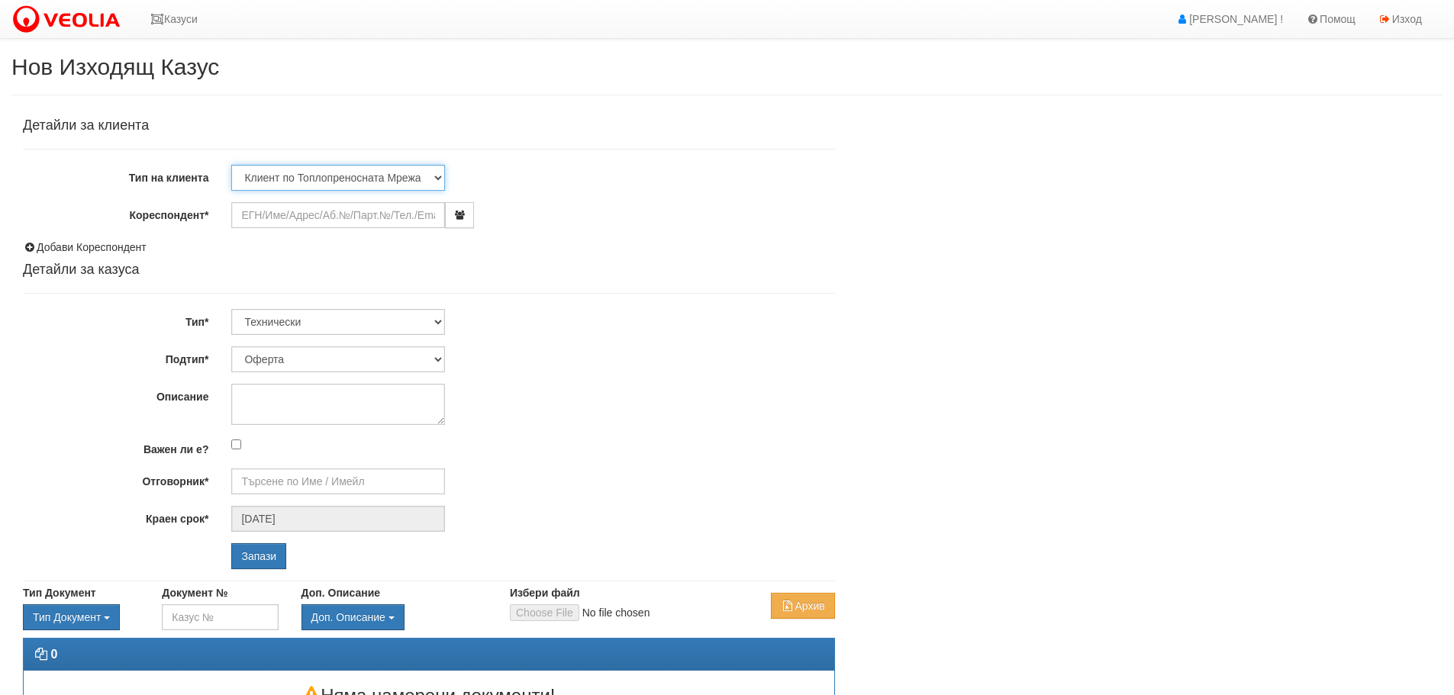
click at [439, 175] on select "Клиент по Топлопреносната Мрежа Институция Партньори Други" at bounding box center [338, 178] width 214 height 26
select select "Other"
click at [231, 165] on select "Клиент по Топлопреносната Мрежа Институция Партньори Други" at bounding box center [338, 178] width 214 height 26
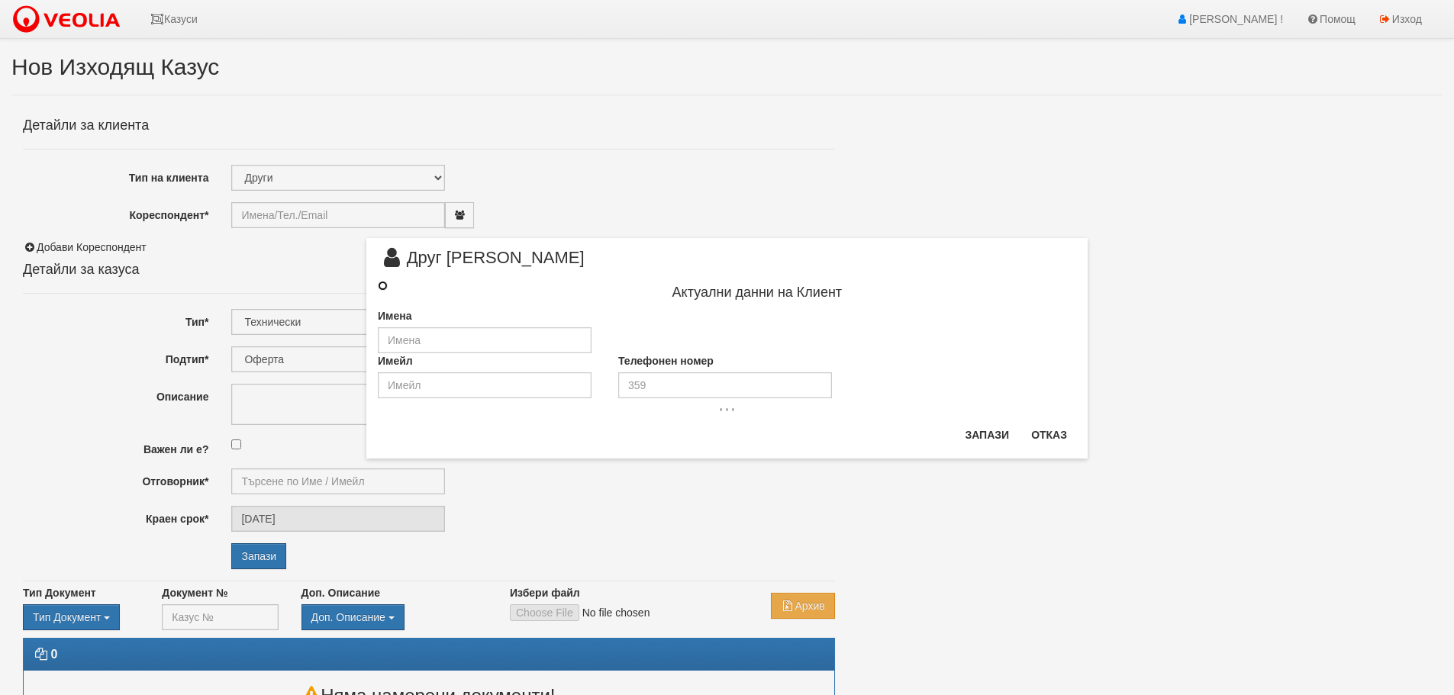
click at [382, 289] on input "radio" at bounding box center [383, 286] width 10 height 10
radio input "true"
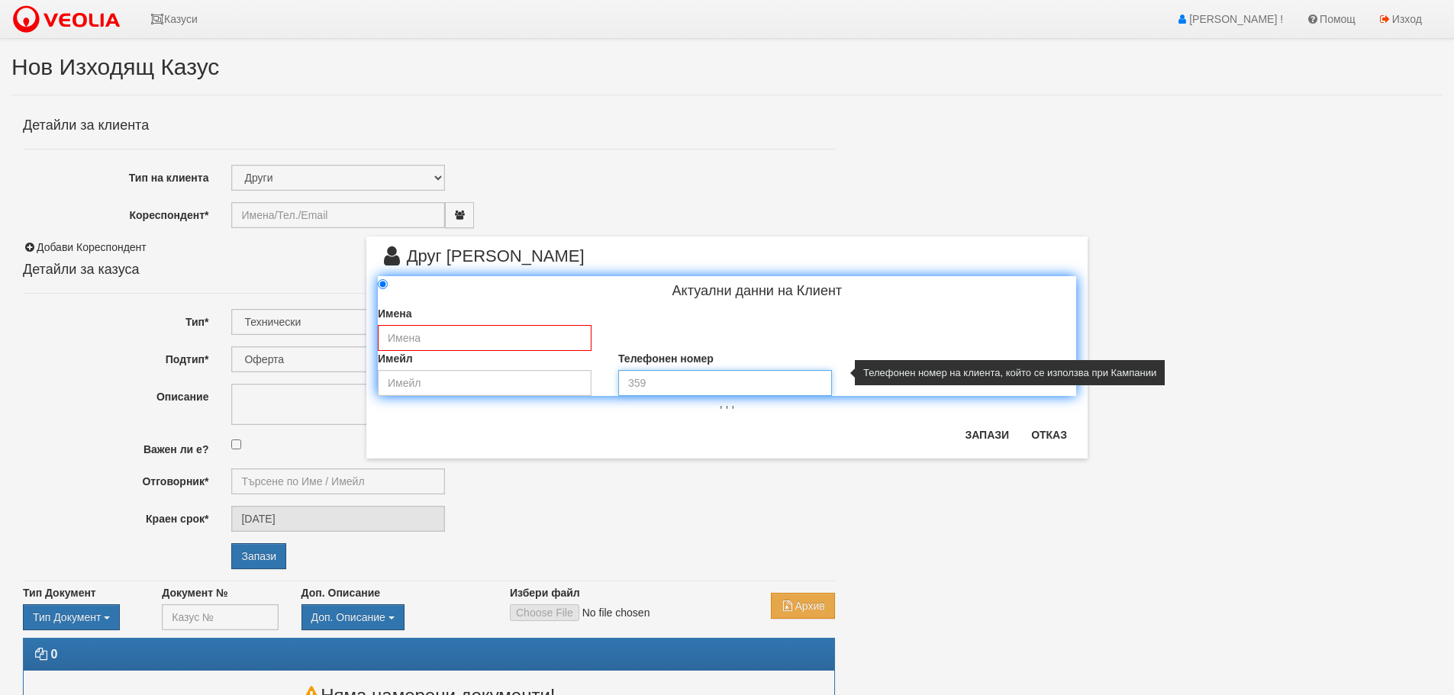
click at [651, 383] on input "tel" at bounding box center [725, 383] width 214 height 26
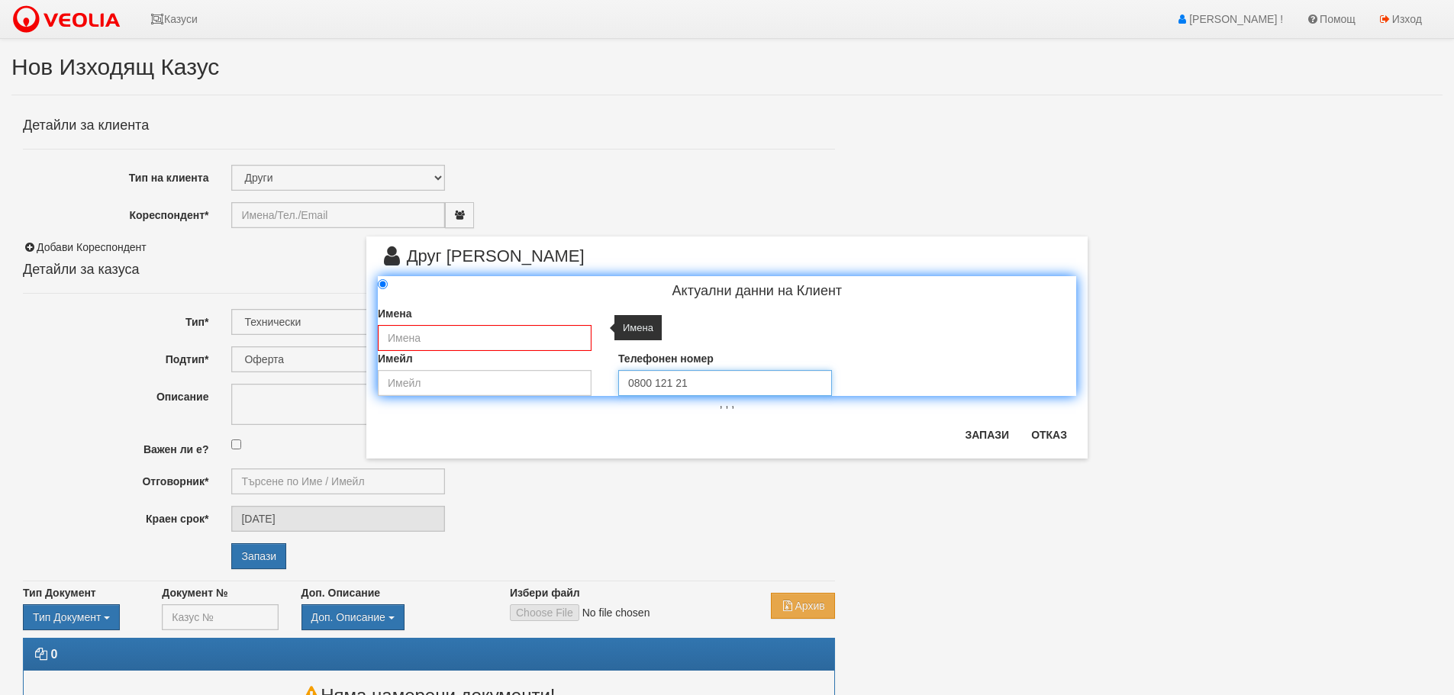
type input "0800 121 21"
click at [446, 337] on input "text" at bounding box center [485, 338] width 214 height 26
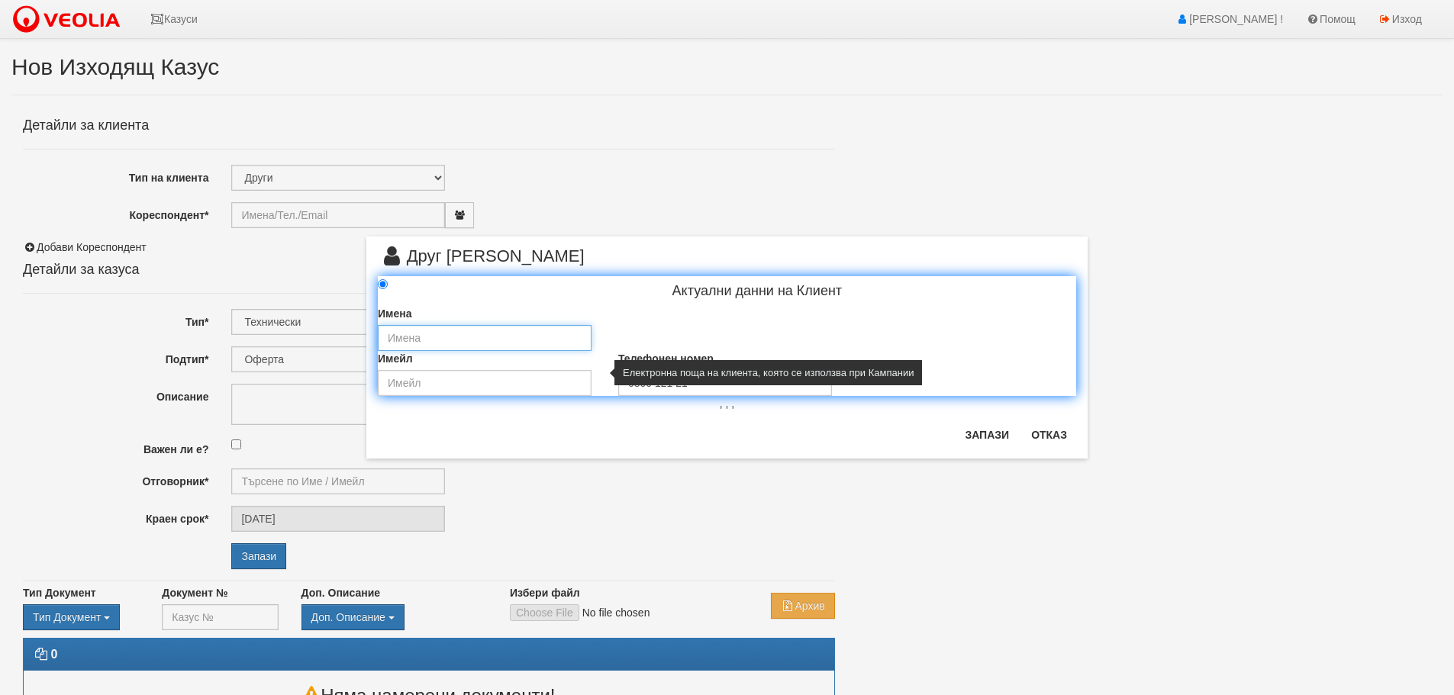
type input "Софийска вода"
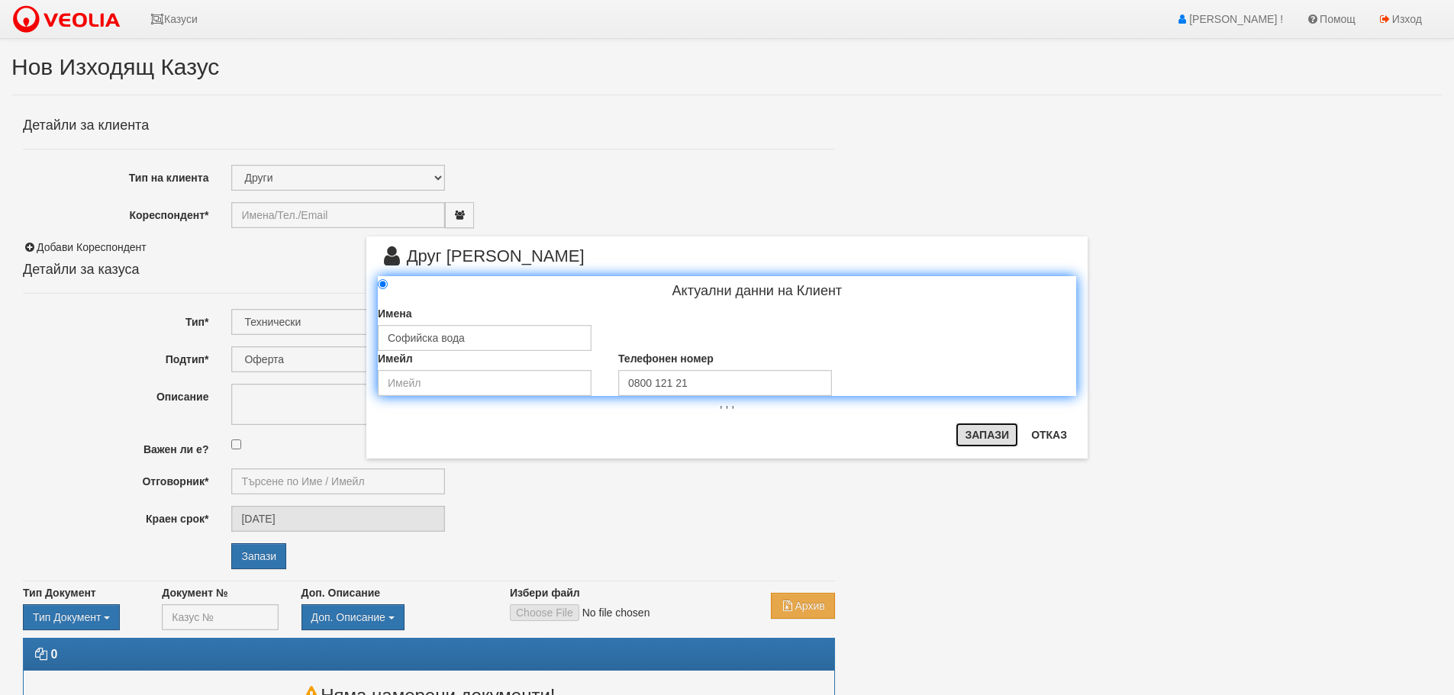
click at [1000, 434] on button "Запази" at bounding box center [987, 435] width 63 height 24
type input "Софийска вода"
radio input "true"
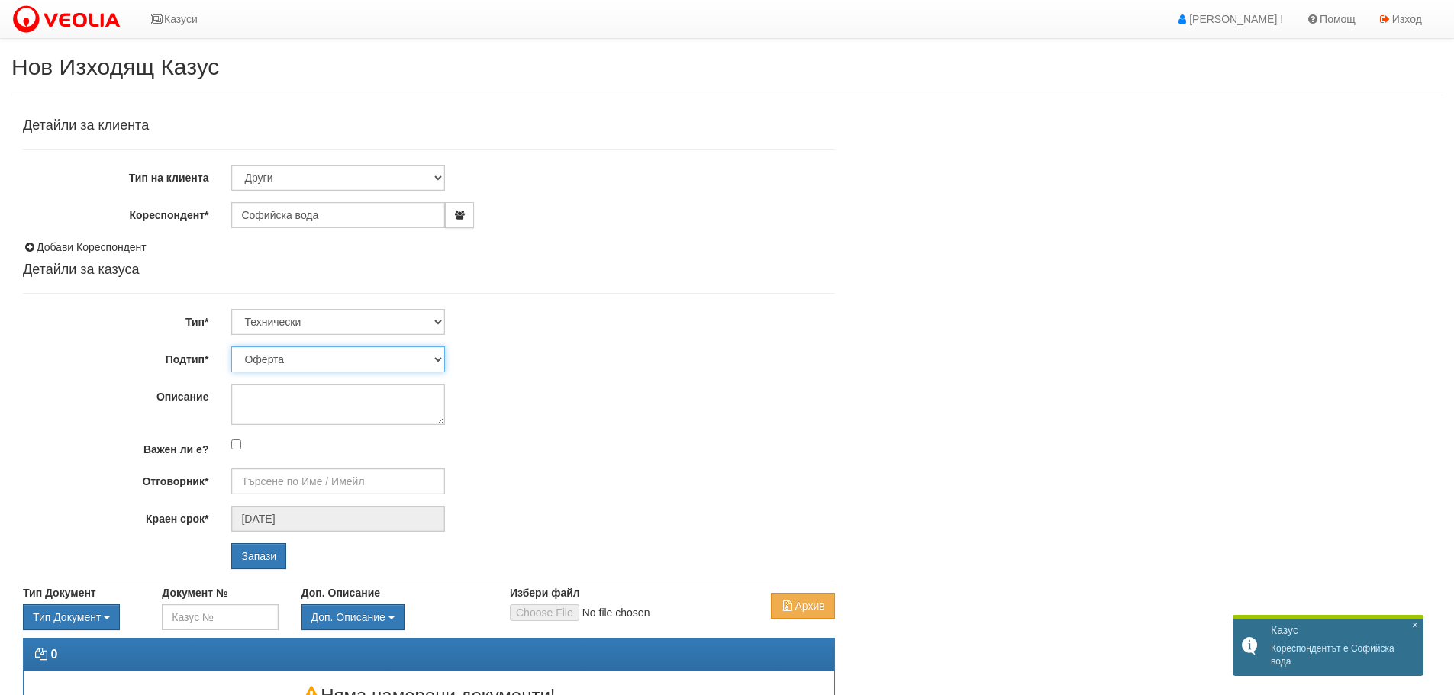
click at [395, 348] on select "Оферта Писмо Друго" at bounding box center [338, 360] width 214 height 26
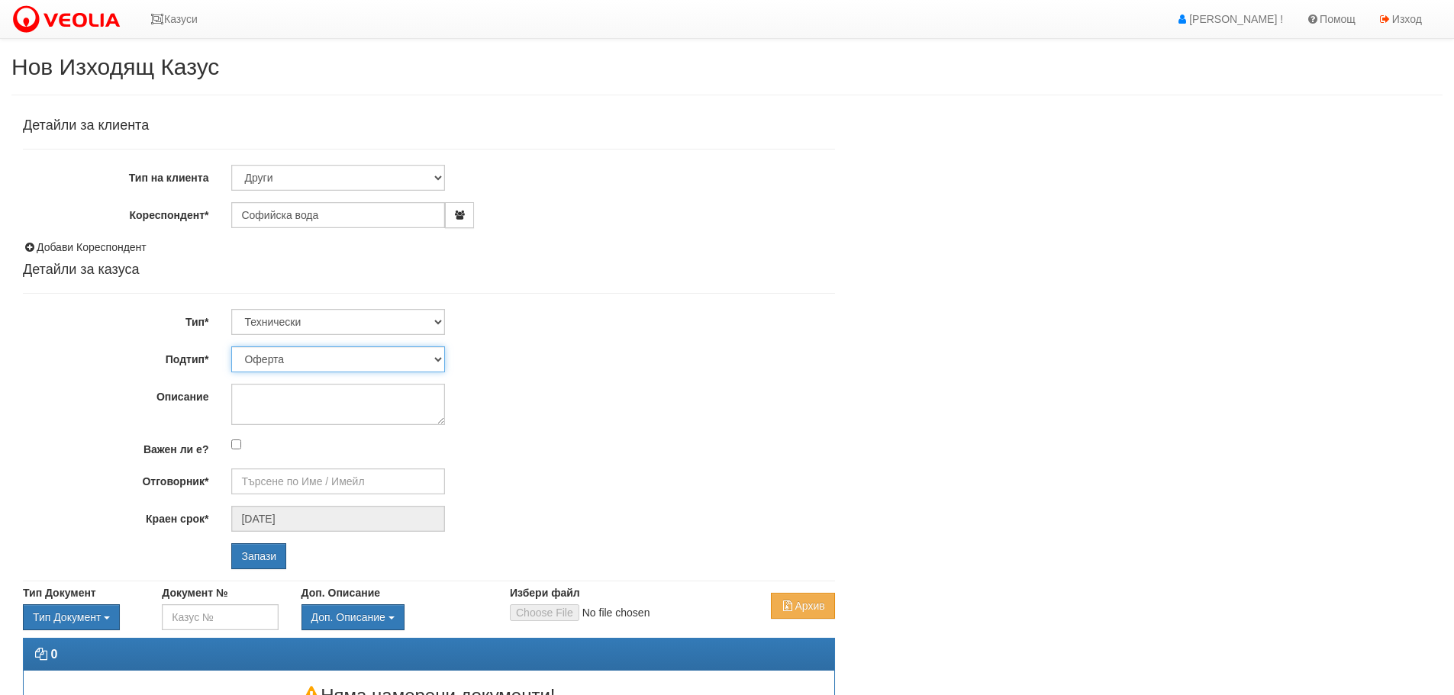
select select "Писмо"
click at [231, 347] on select "Оферта Писмо Друго" at bounding box center [338, 360] width 214 height 26
click at [318, 394] on textarea "Описание" at bounding box center [338, 404] width 214 height 41
type textarea "Изследване на химичния състав на води от сондаж"
click at [329, 485] on input "Отговорник*" at bounding box center [338, 482] width 214 height 26
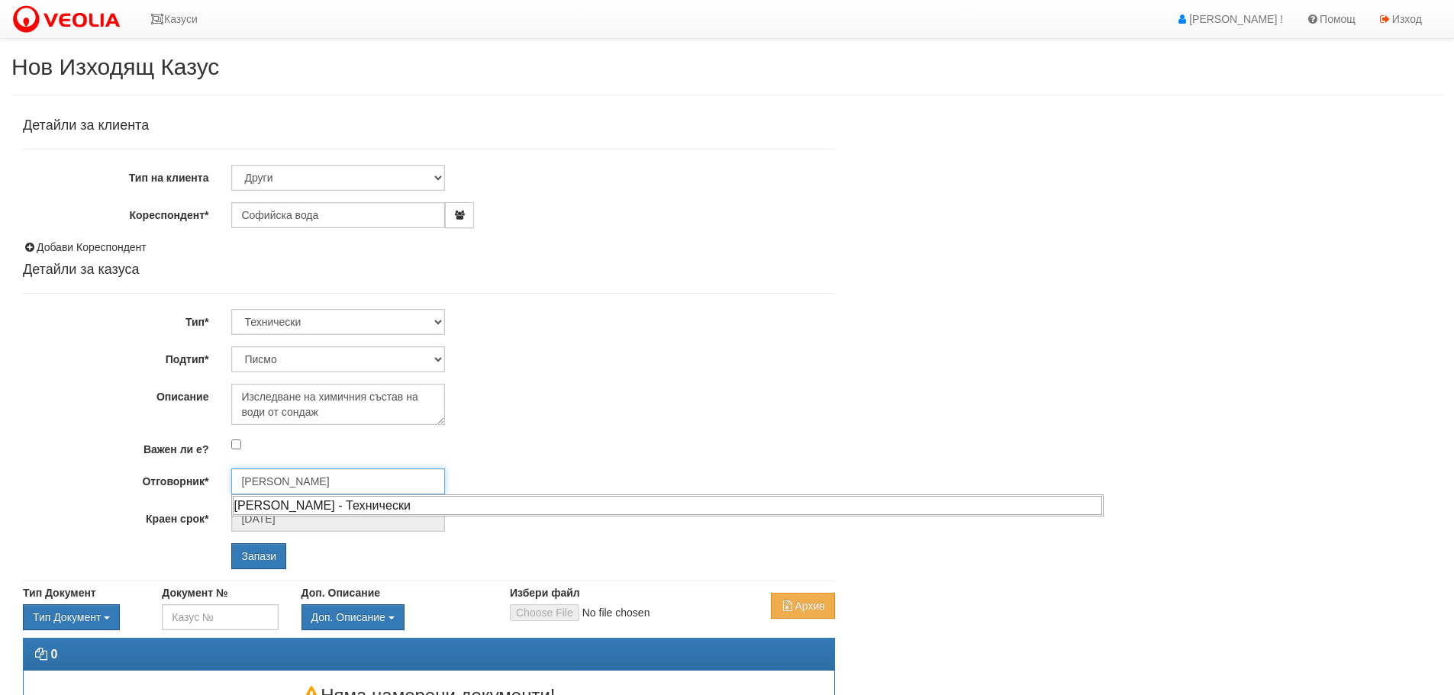
click at [311, 505] on div "[PERSON_NAME] - Технически" at bounding box center [667, 505] width 869 height 19
type input "[PERSON_NAME] - Технически"
click at [257, 551] on input "Запази" at bounding box center [258, 557] width 55 height 26
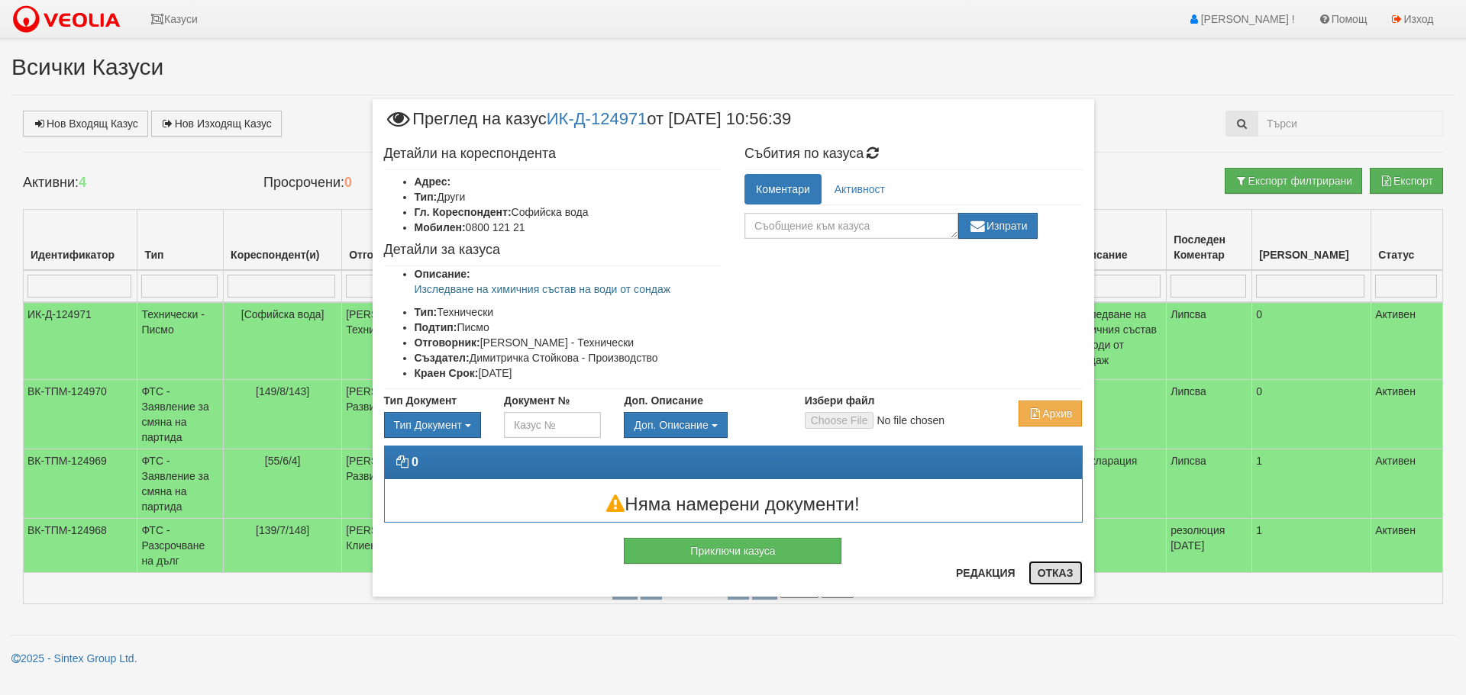
click at [1053, 572] on button "Отказ" at bounding box center [1055, 573] width 54 height 24
